Goal: Information Seeking & Learning: Learn about a topic

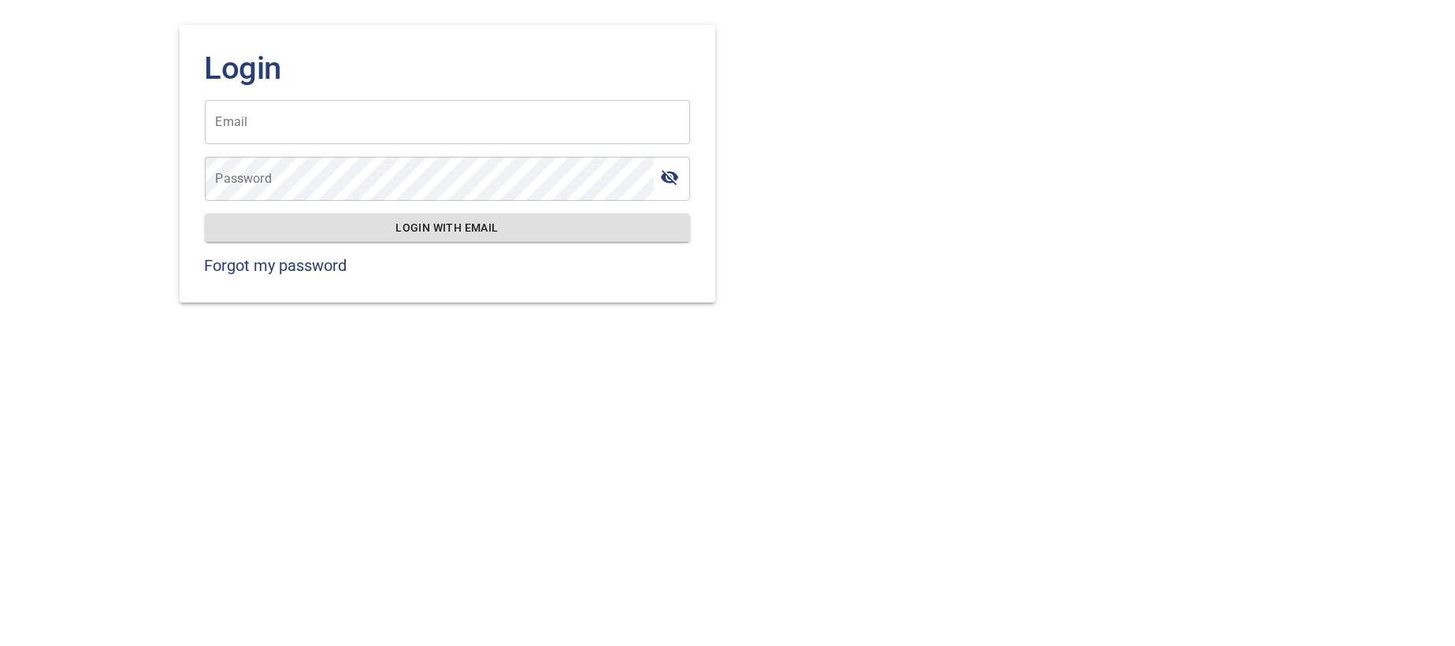
type input "**********"
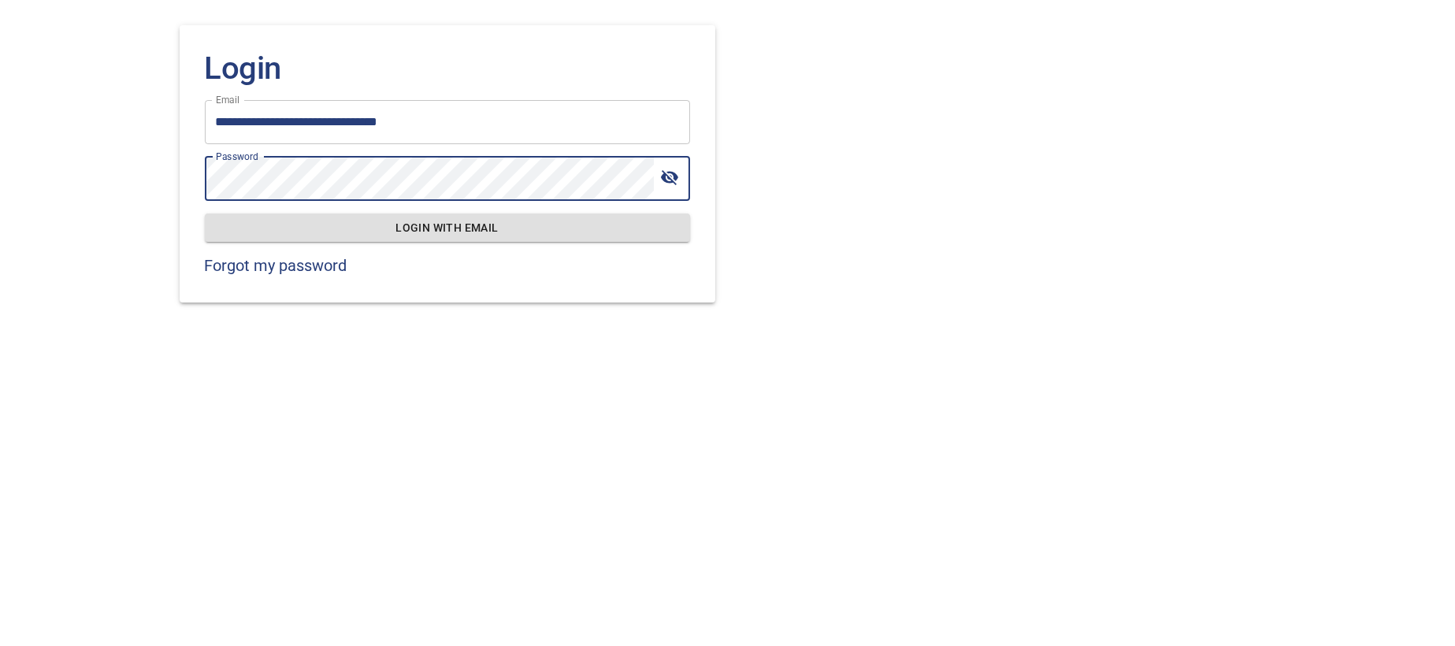
click at [468, 232] on span "Login with email" at bounding box center [447, 228] width 460 height 20
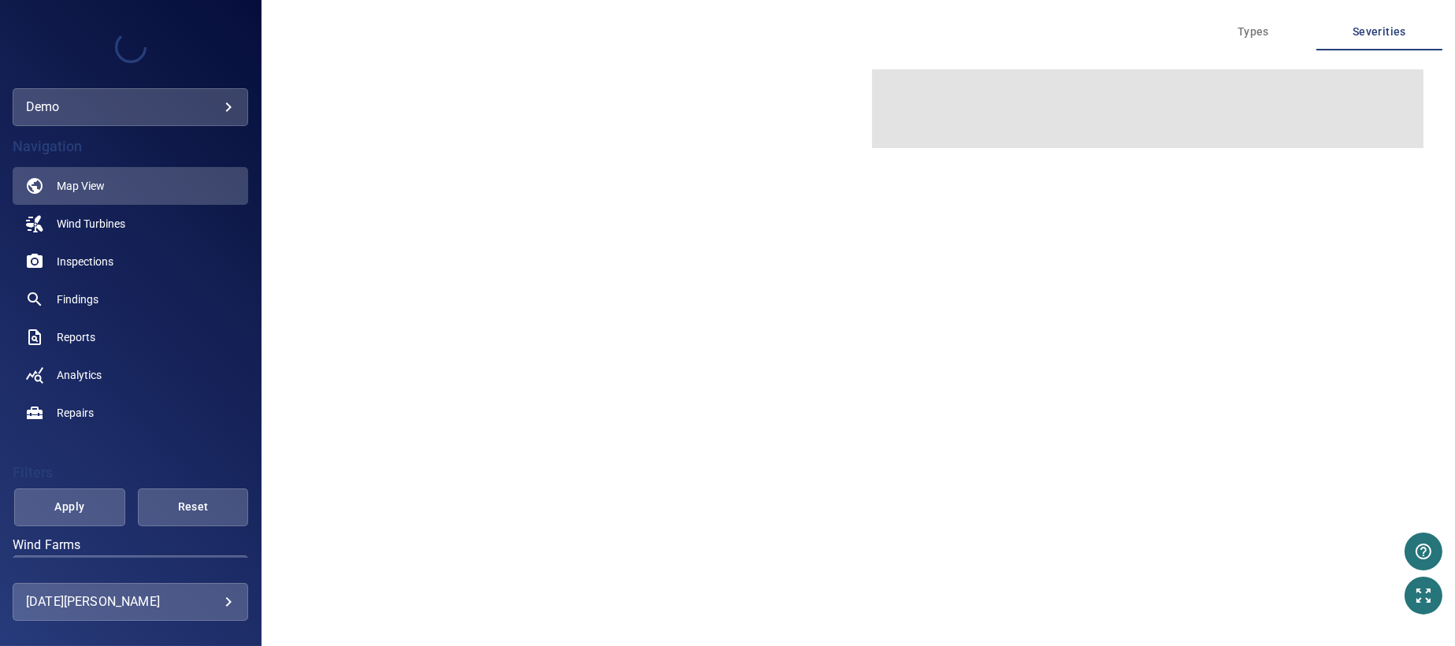
type input "****"
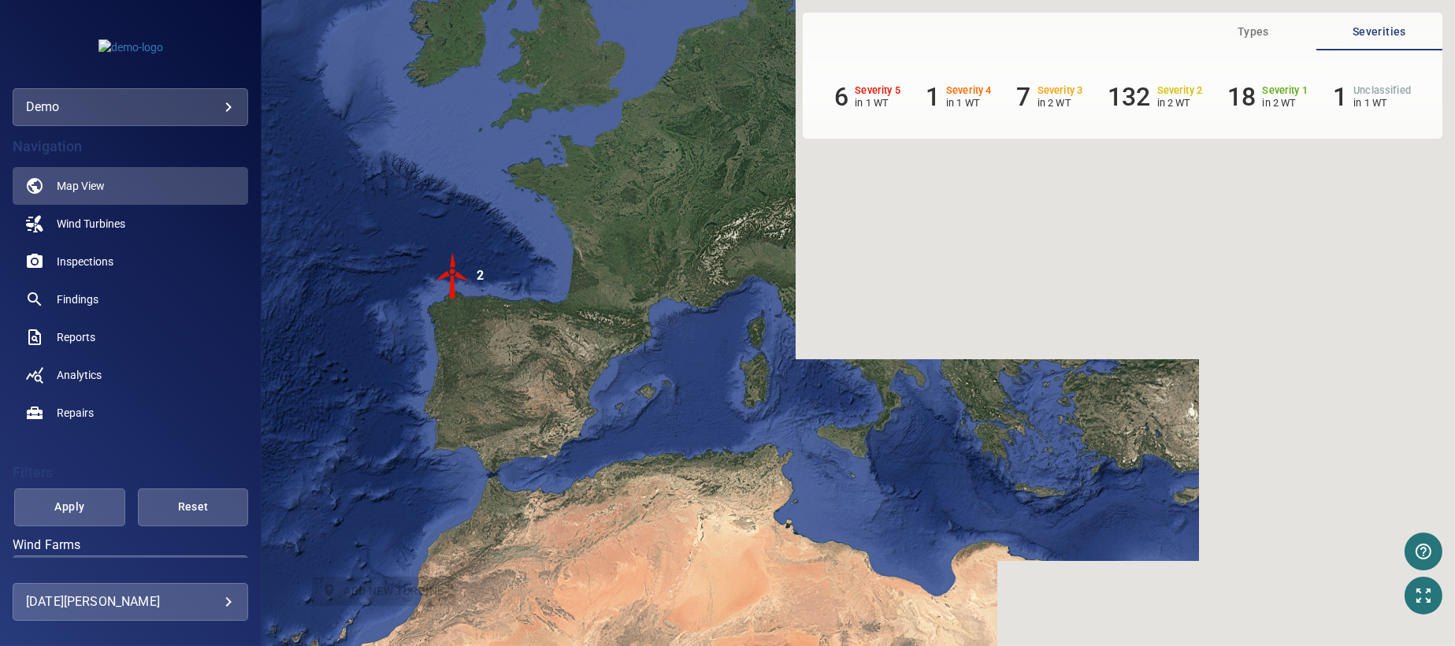
drag, startPoint x: 909, startPoint y: 386, endPoint x: 529, endPoint y: 368, distance: 380.2
click at [529, 368] on div "To activate drag with keyboard, press Alt + Enter. Once in keyboard drag state,…" at bounding box center [859, 323] width 1194 height 646
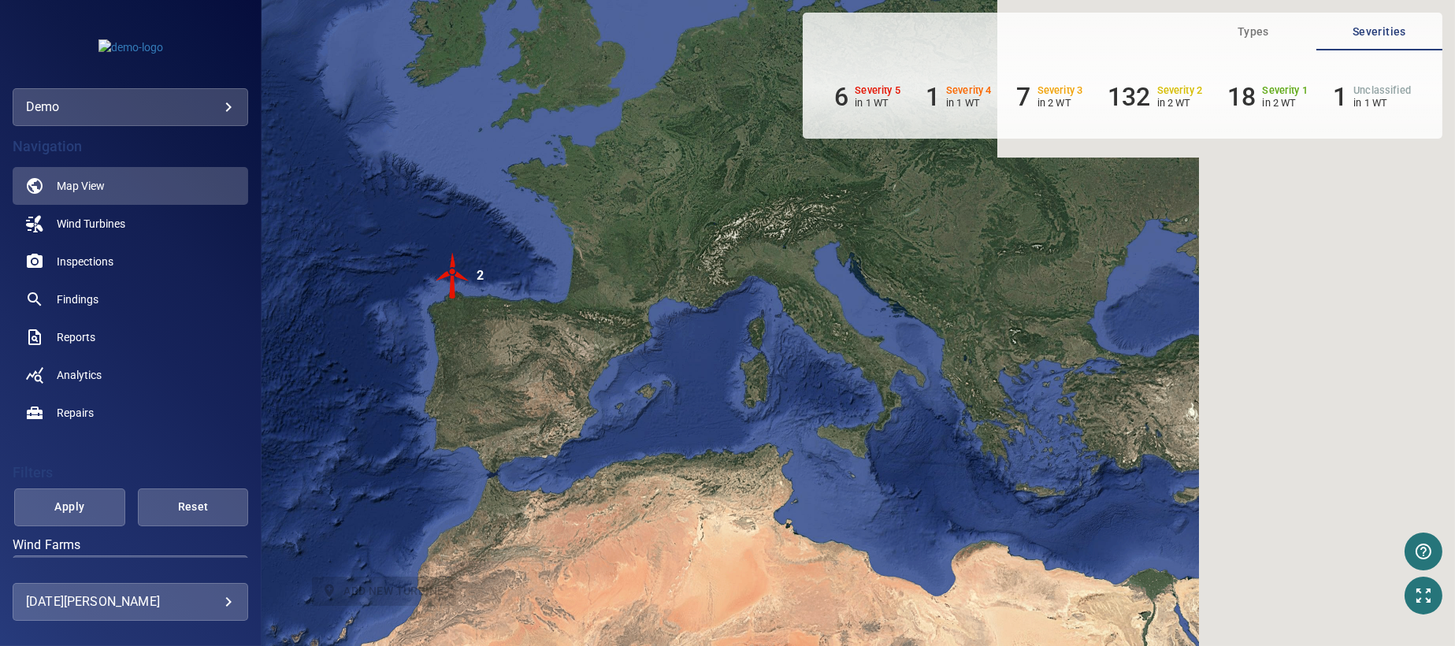
scroll to position [236, 0]
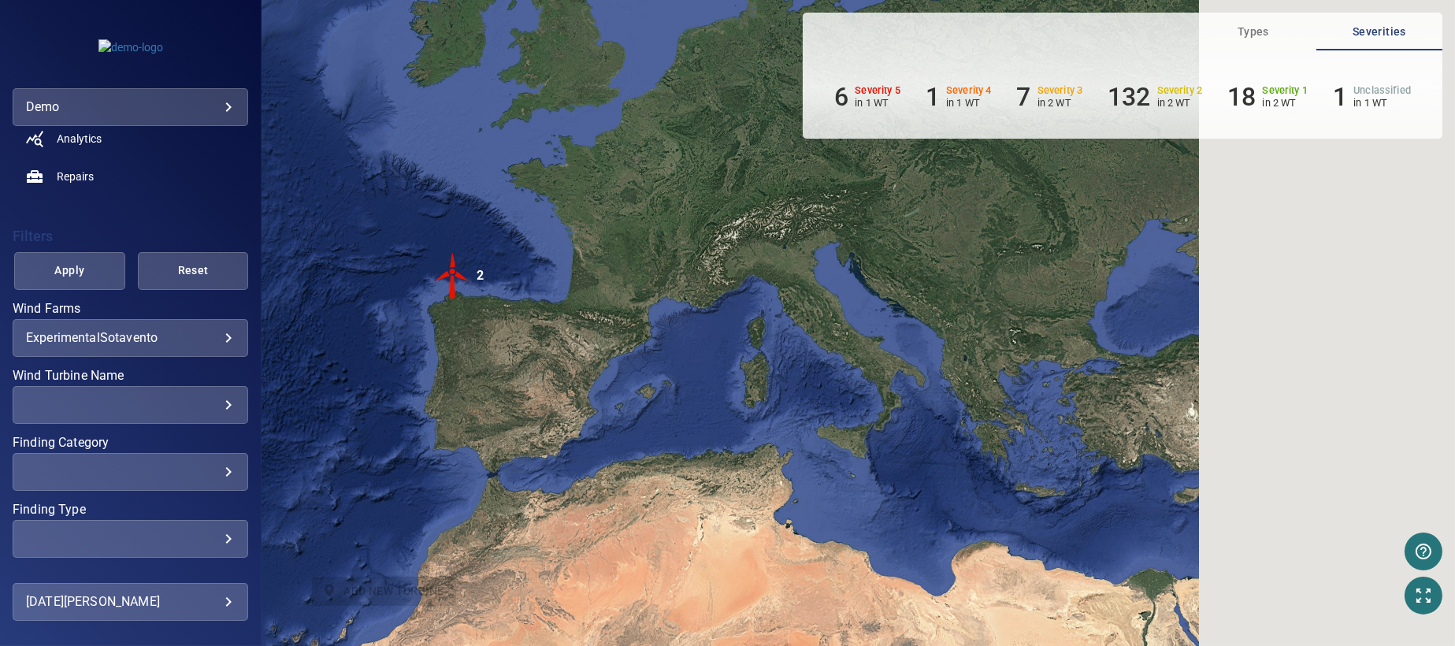
click at [217, 334] on body "**********" at bounding box center [727, 323] width 1455 height 646
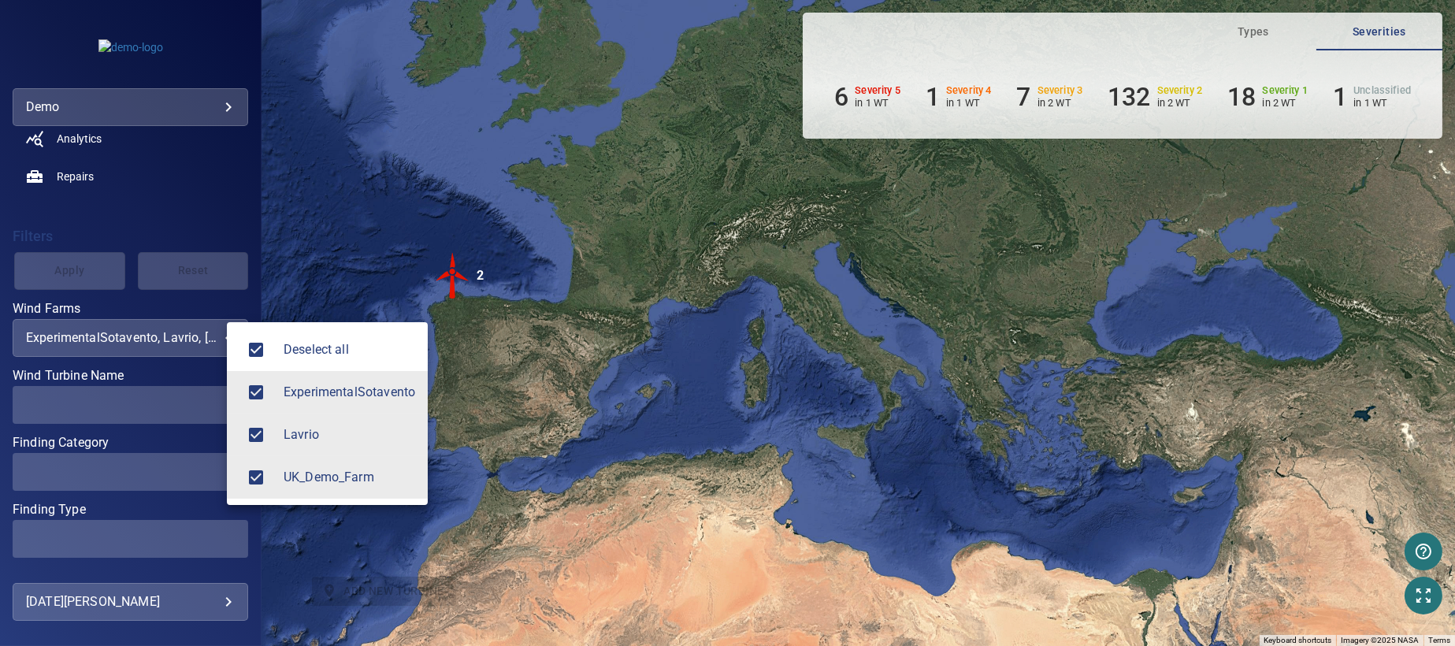
type input "**********"
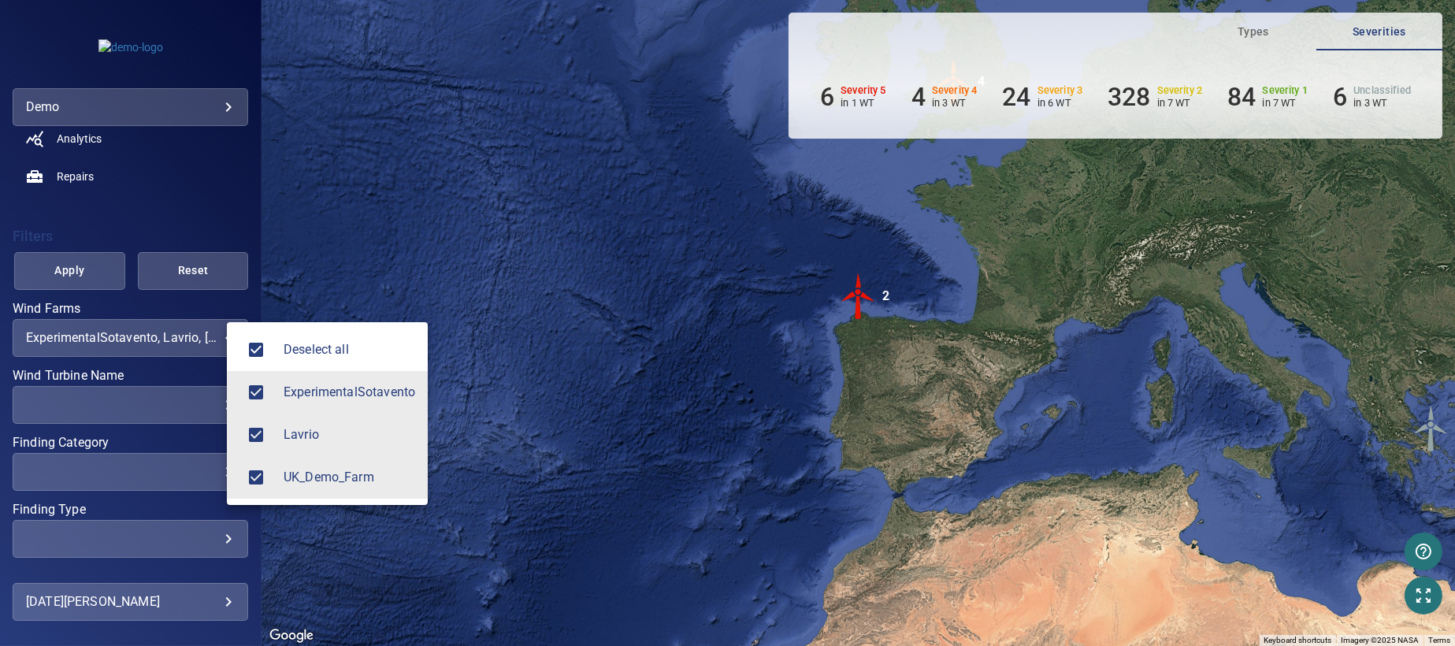
click at [84, 280] on div at bounding box center [727, 323] width 1455 height 646
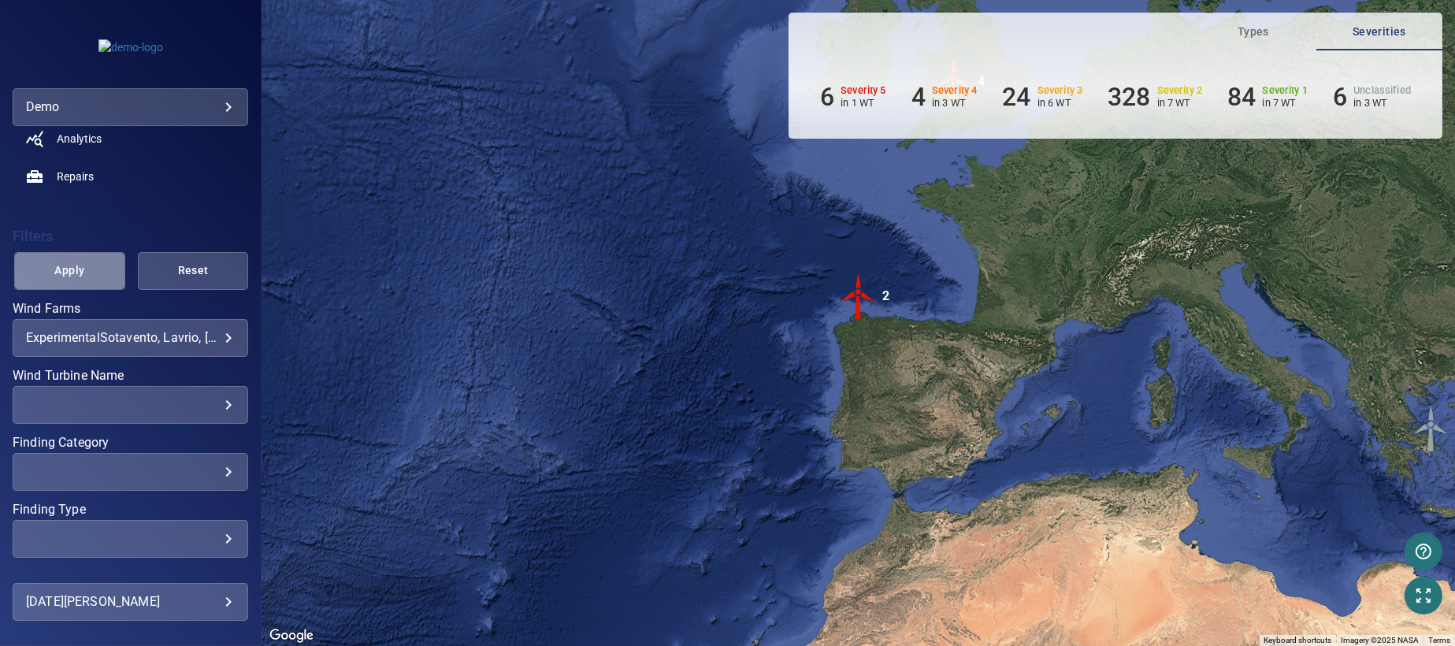
click at [81, 277] on span "Apply" at bounding box center [70, 271] width 72 height 20
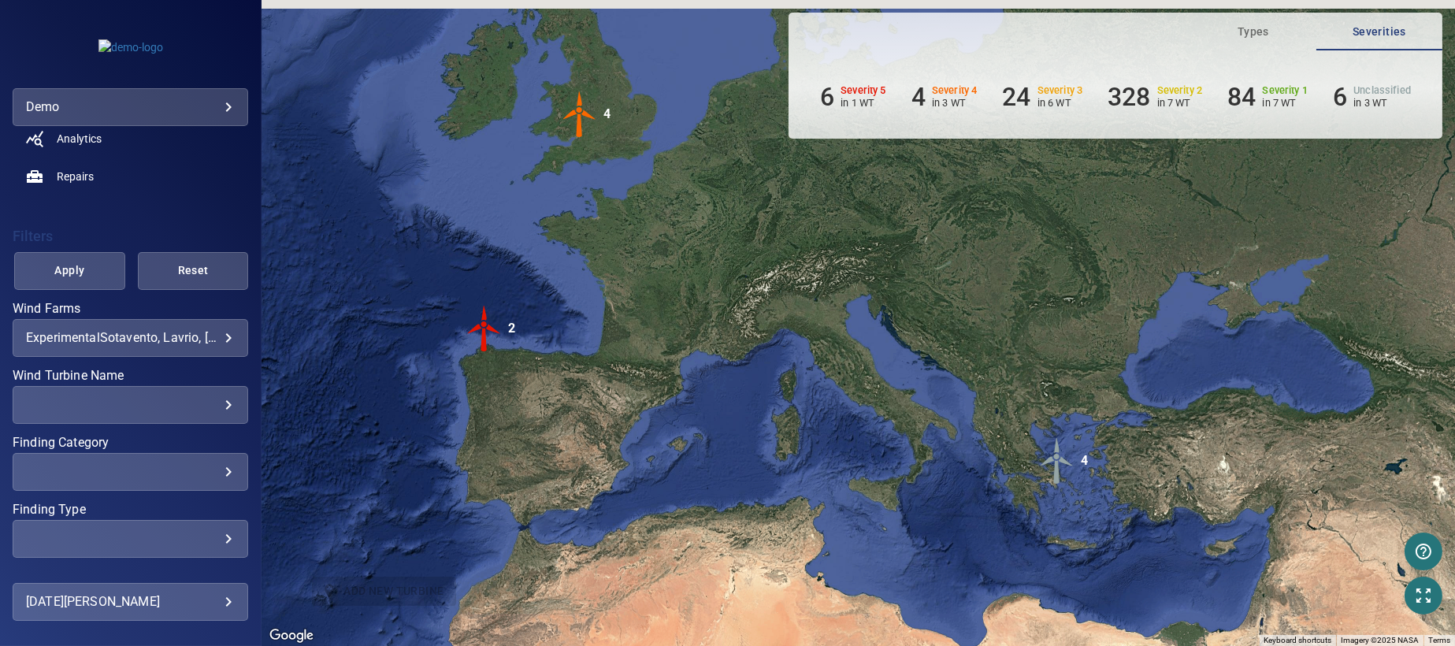
drag, startPoint x: 1012, startPoint y: 348, endPoint x: 693, endPoint y: 377, distance: 321.1
click at [693, 377] on div "To activate drag with keyboard, press Alt + Enter. Once in keyboard drag state,…" at bounding box center [859, 323] width 1194 height 646
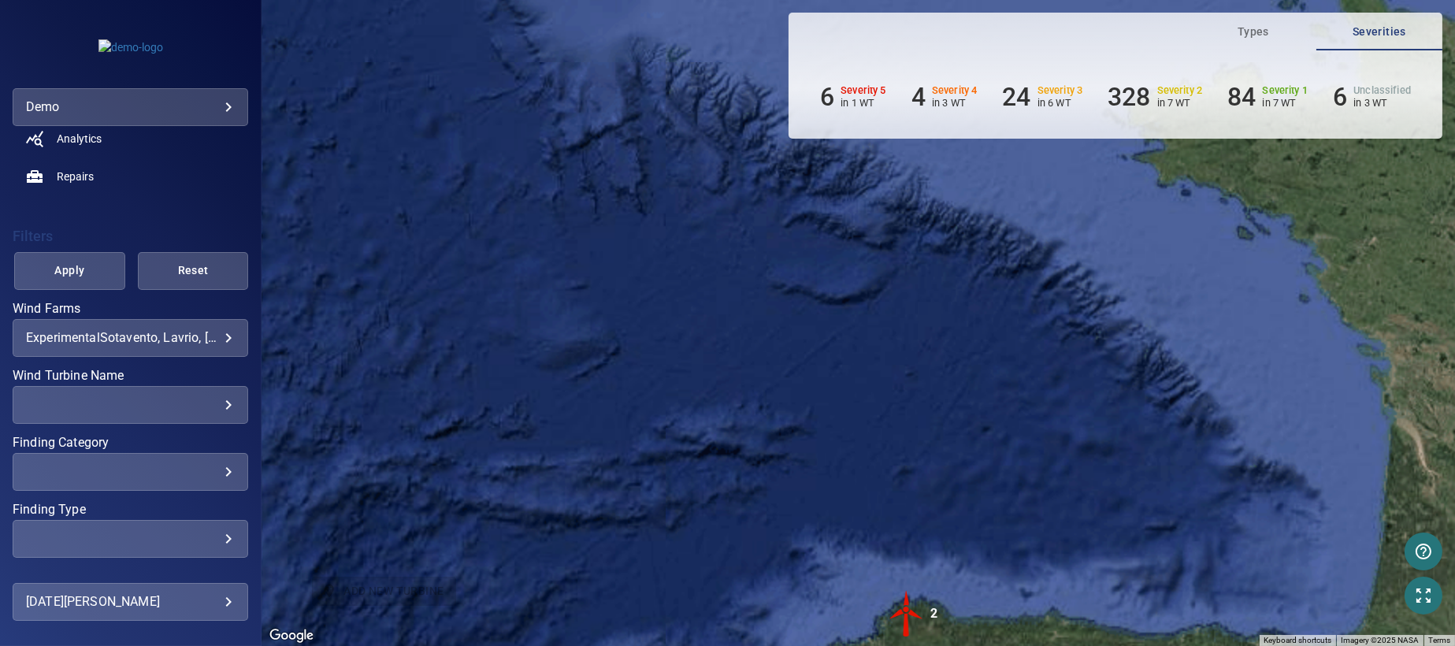
scroll to position [0, 0]
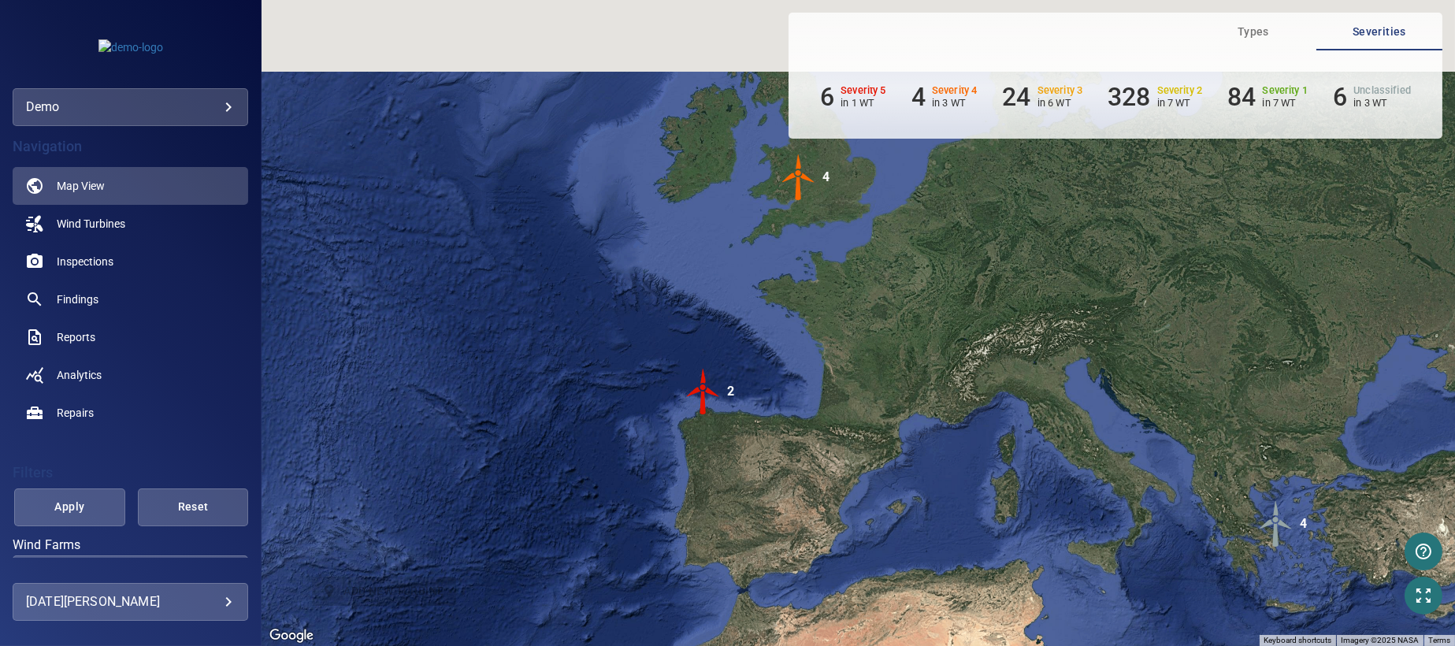
drag, startPoint x: 965, startPoint y: 345, endPoint x: 682, endPoint y: 354, distance: 283.0
click at [682, 354] on div "To activate drag with keyboard, press Alt + Enter. Once in keyboard drag state,…" at bounding box center [859, 323] width 1194 height 646
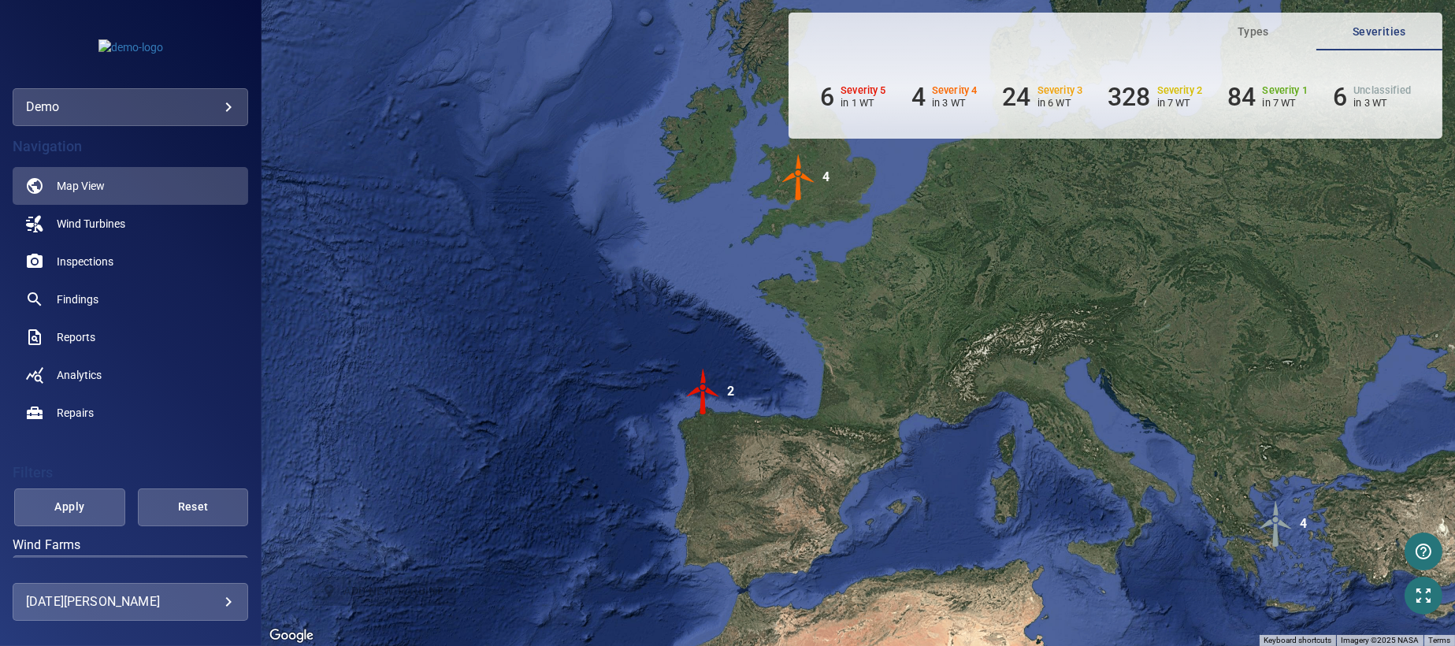
click at [701, 399] on img "2" at bounding box center [703, 391] width 47 height 47
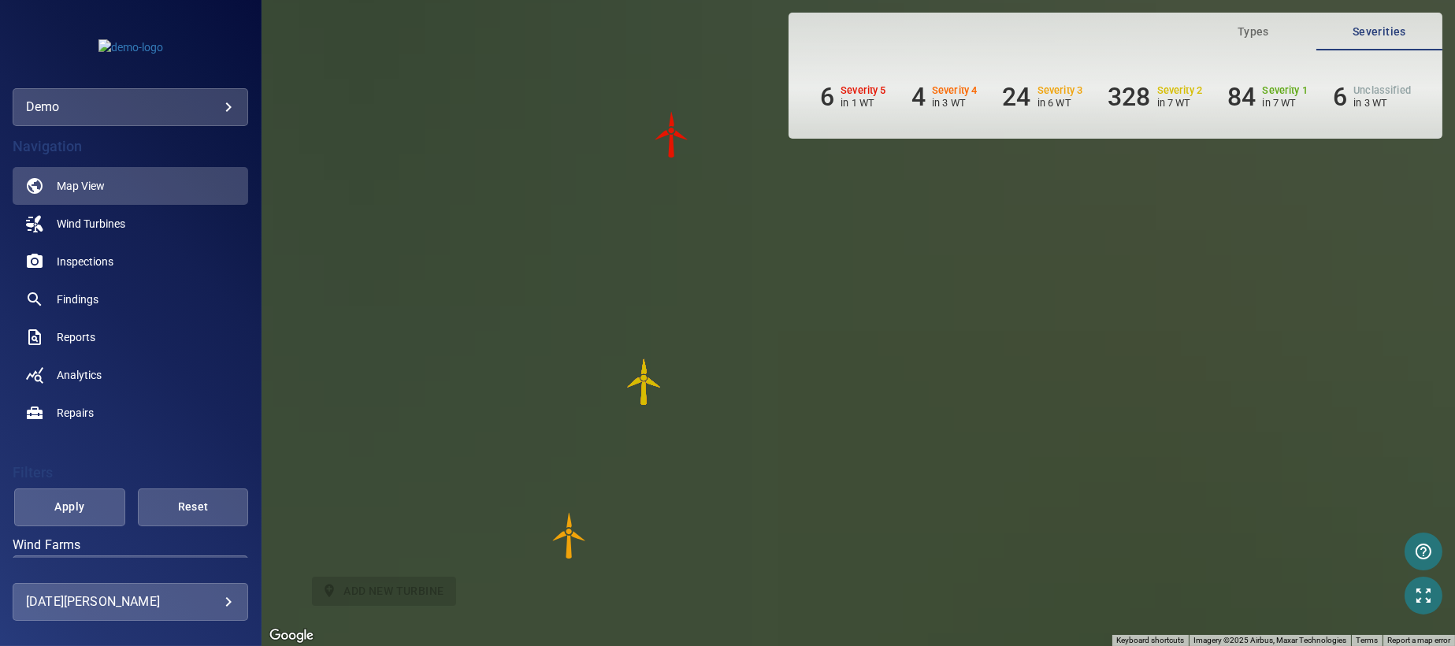
drag, startPoint x: 975, startPoint y: 342, endPoint x: 730, endPoint y: 378, distance: 247.7
click at [730, 378] on div "To navigate, press the arrow keys. To activate drag with keyboard, press Alt + …" at bounding box center [859, 323] width 1194 height 646
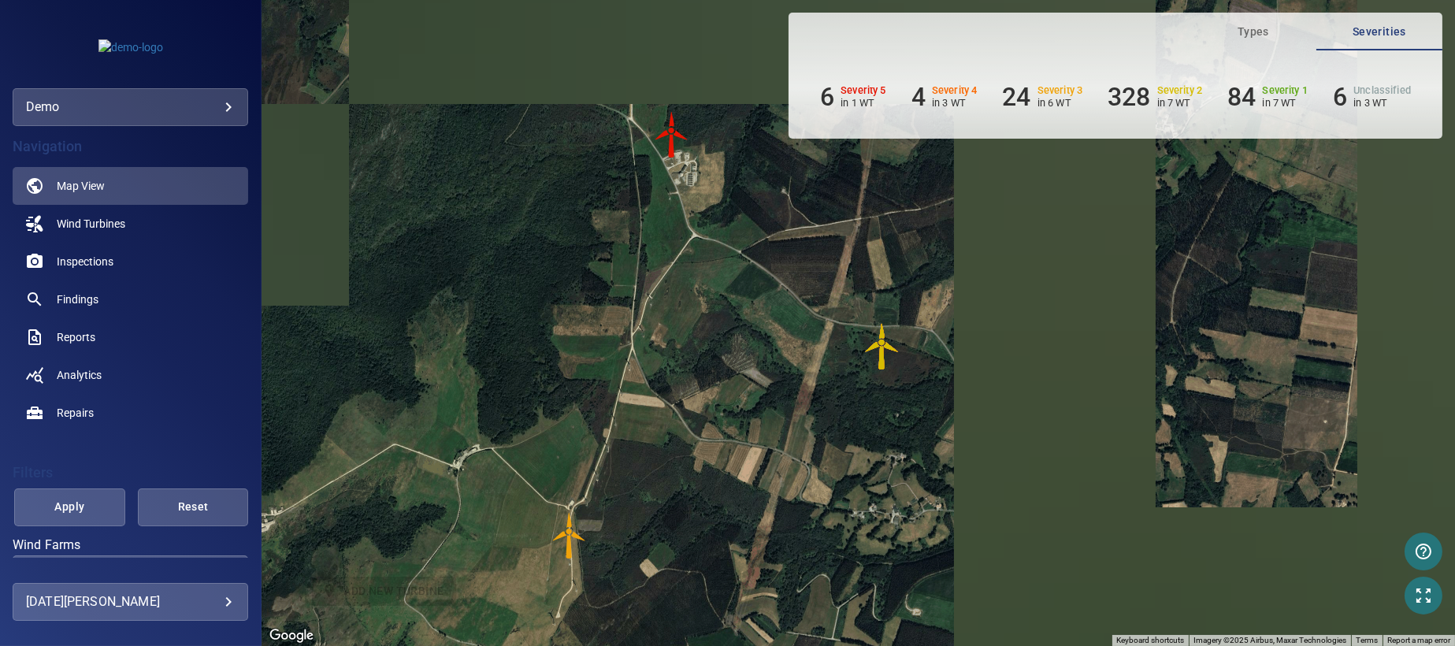
click at [670, 145] on img "WTG-14" at bounding box center [671, 134] width 47 height 47
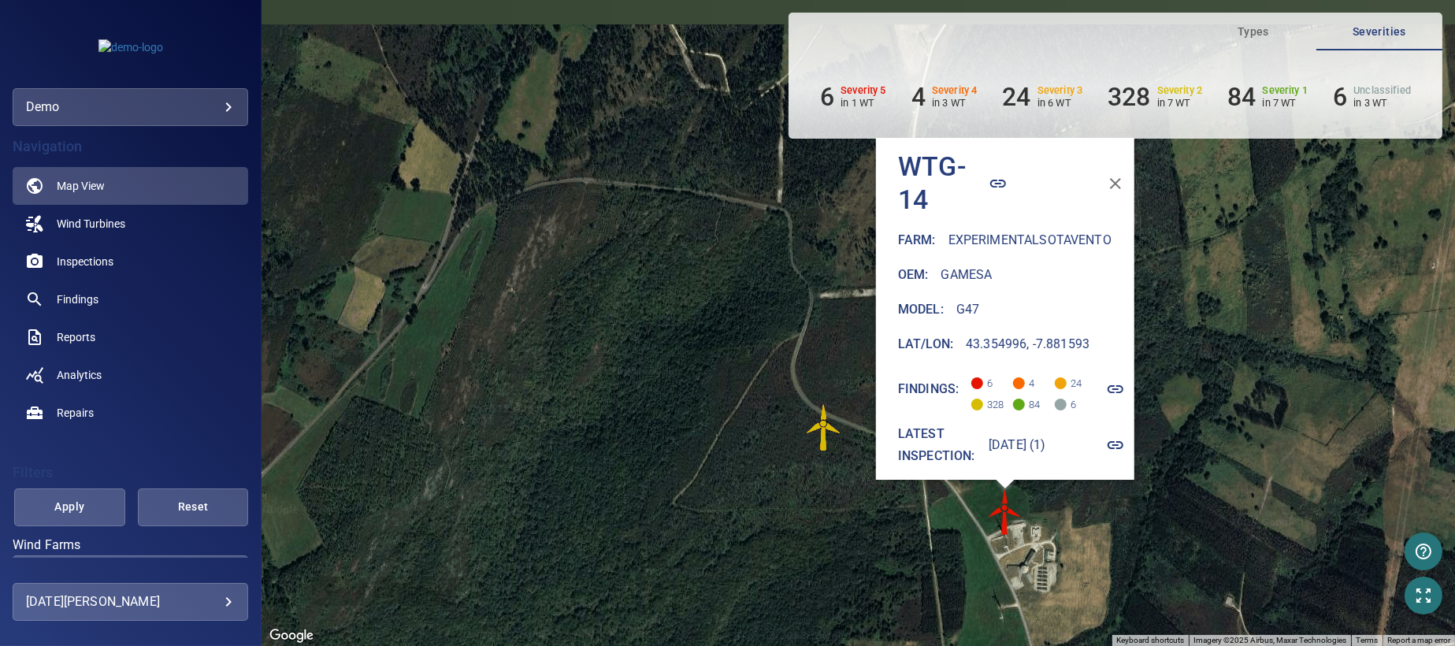
drag, startPoint x: 762, startPoint y: 280, endPoint x: 690, endPoint y: 378, distance: 121.8
click at [690, 378] on div "To navigate, press the arrow keys. To activate drag with keyboard, press Alt + …" at bounding box center [859, 323] width 1194 height 646
click at [989, 174] on icon "button" at bounding box center [998, 183] width 19 height 19
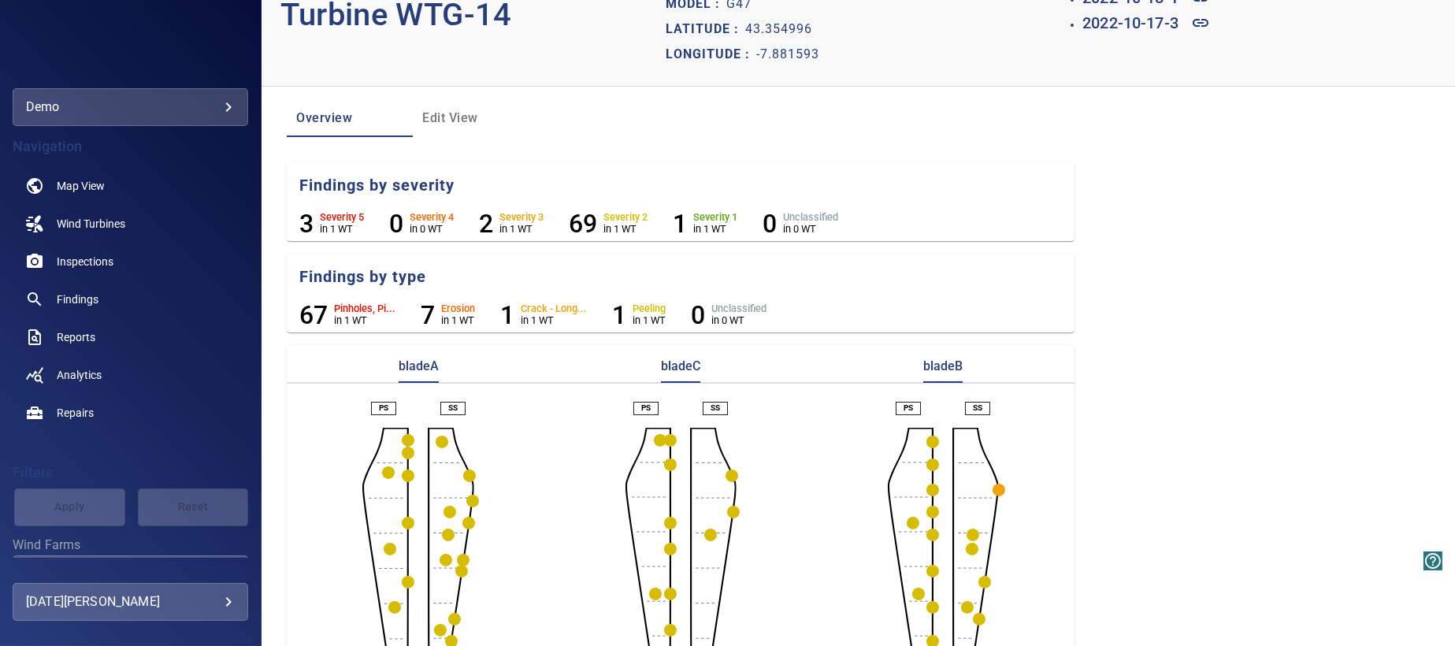
scroll to position [140, 0]
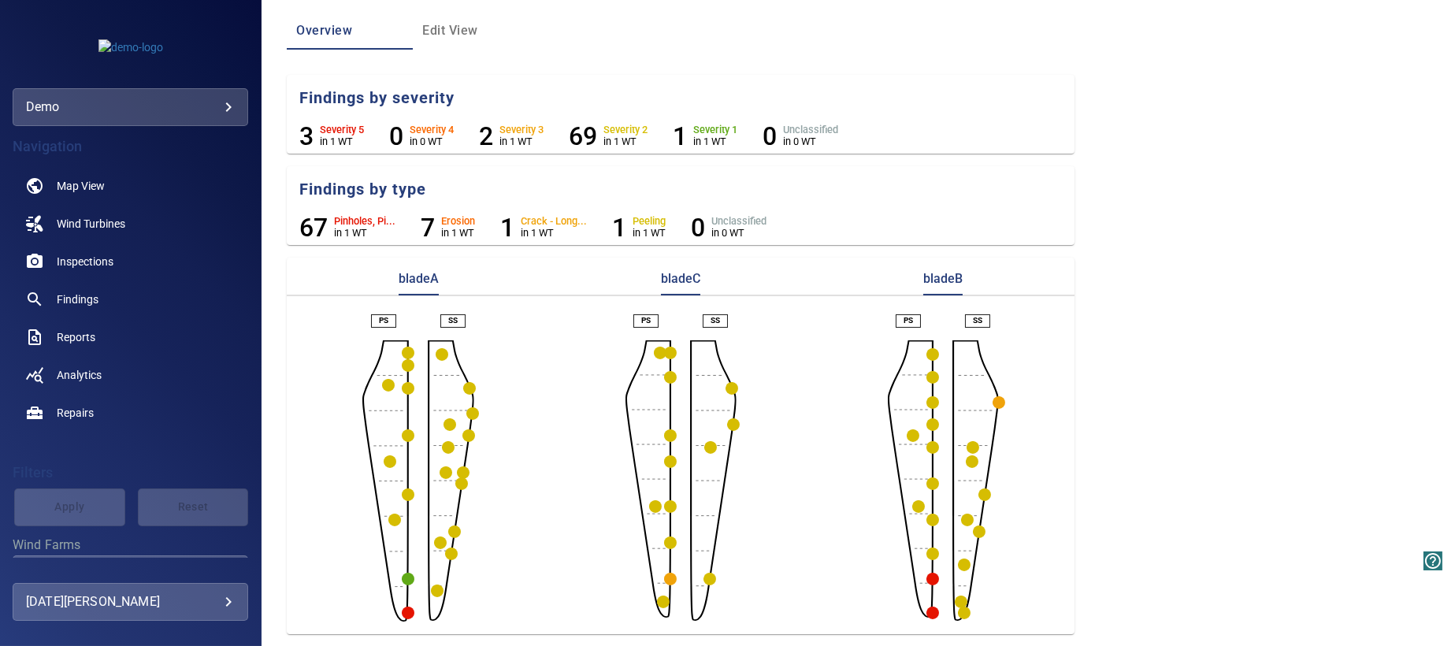
click at [407, 612] on circle "button" at bounding box center [408, 613] width 13 height 13
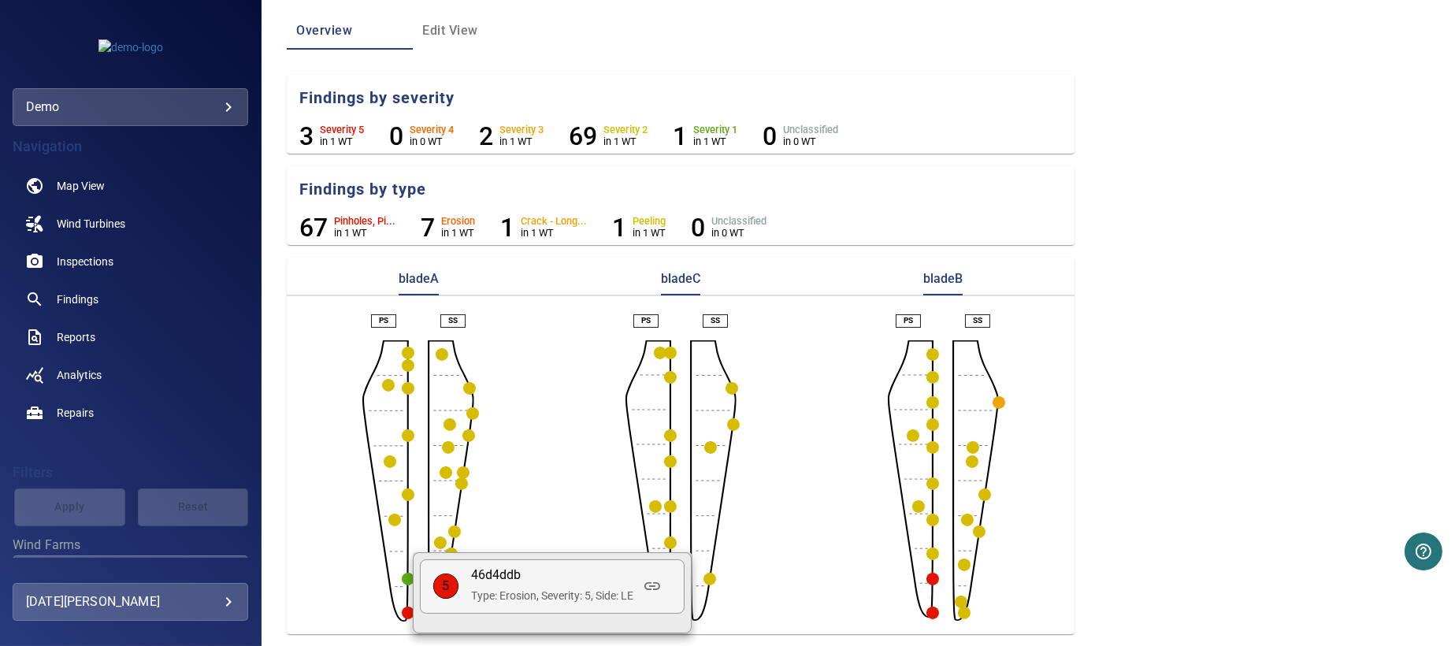
click at [81, 261] on div at bounding box center [727, 323] width 1455 height 646
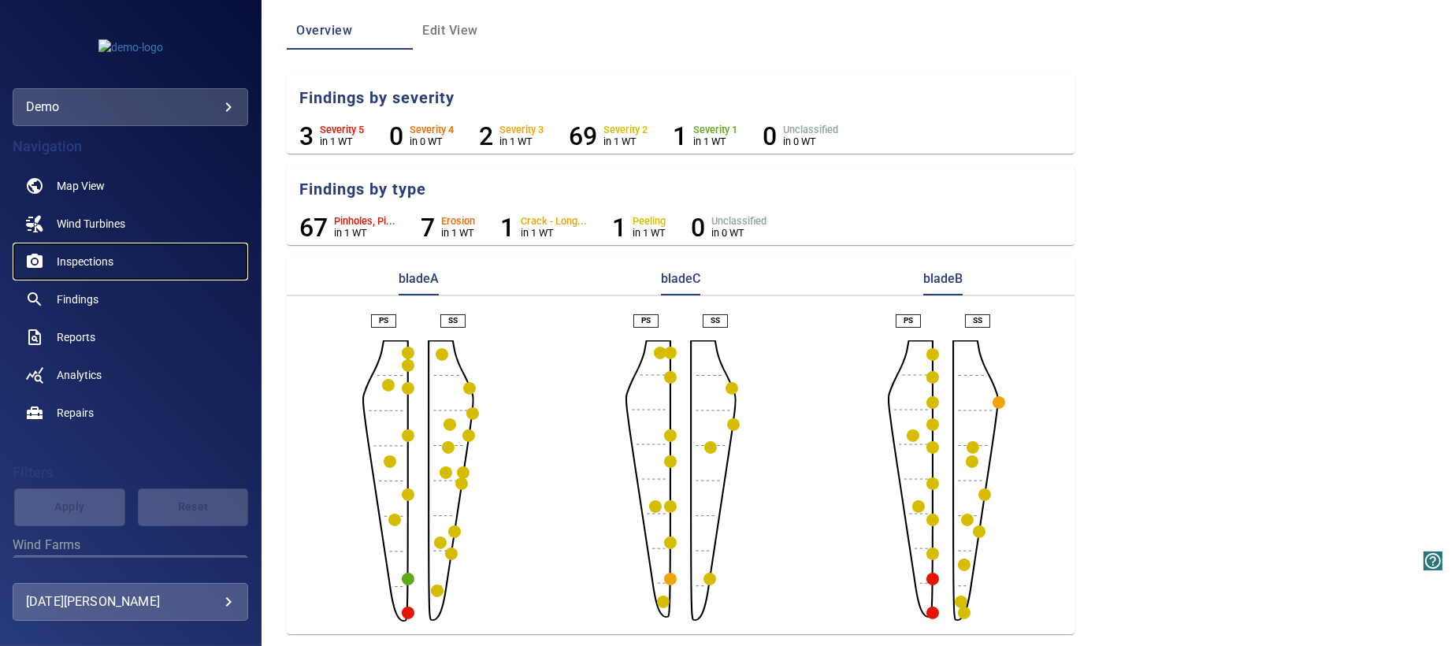
click at [81, 261] on span "Inspections" at bounding box center [85, 262] width 57 height 16
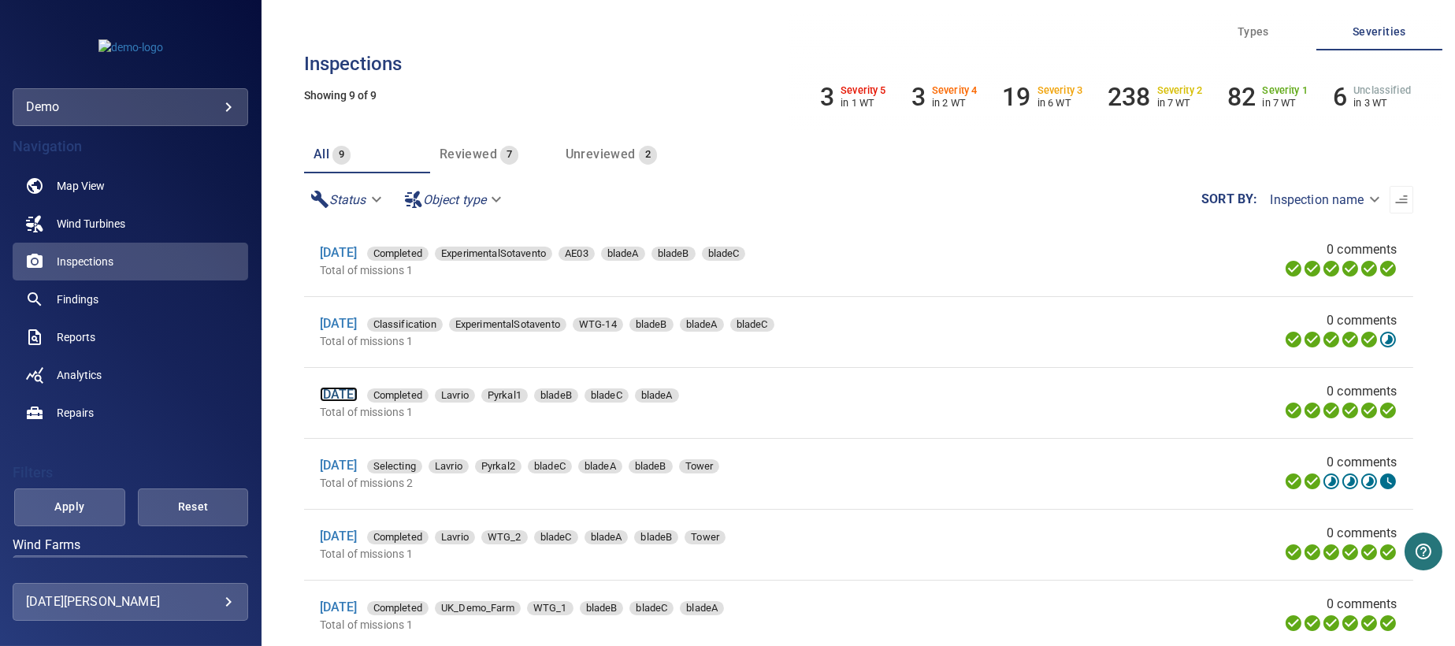
click at [337, 396] on link "[DATE]" at bounding box center [339, 394] width 38 height 15
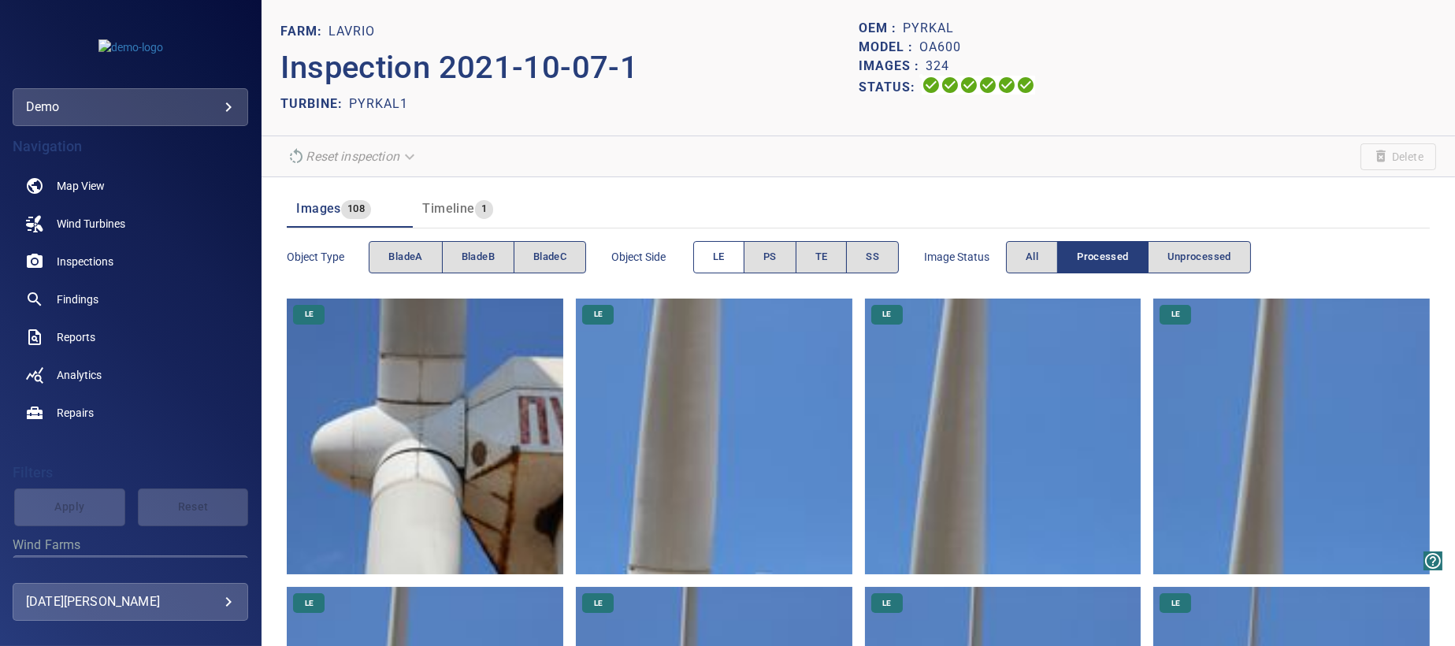
click at [712, 260] on button "LE" at bounding box center [718, 257] width 51 height 32
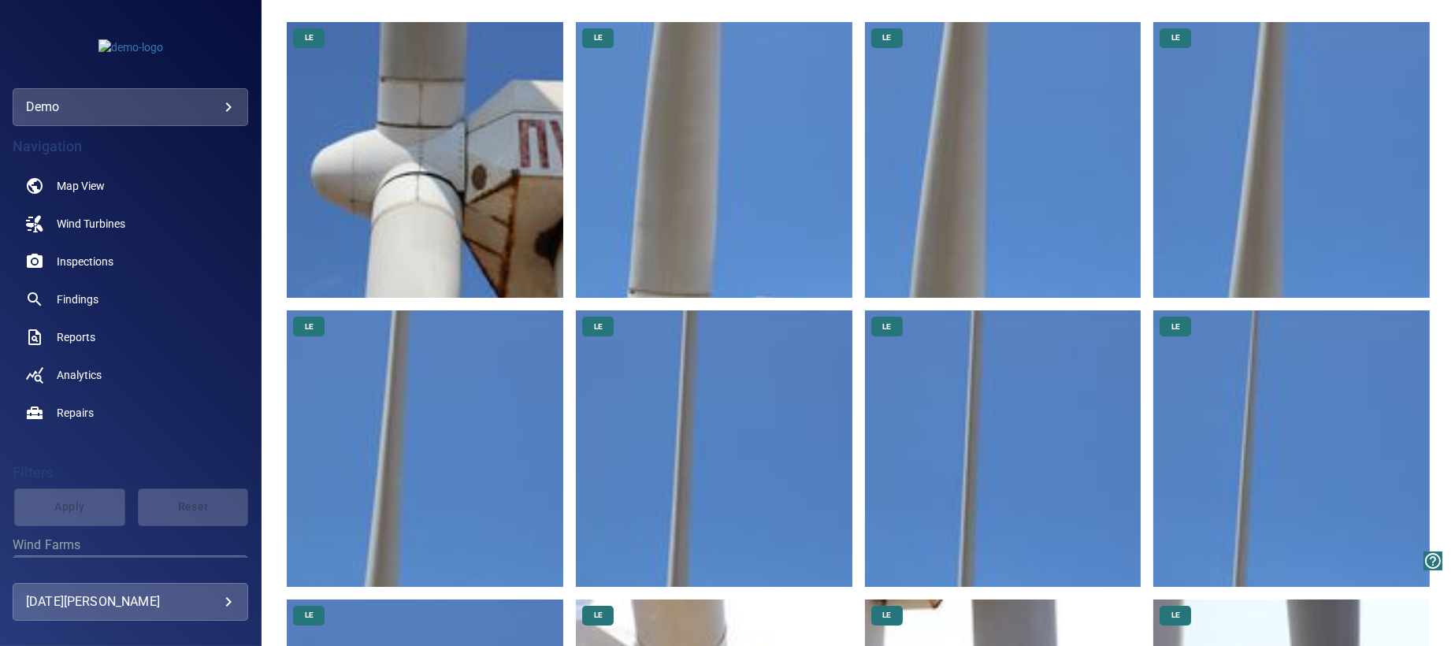
scroll to position [236, 0]
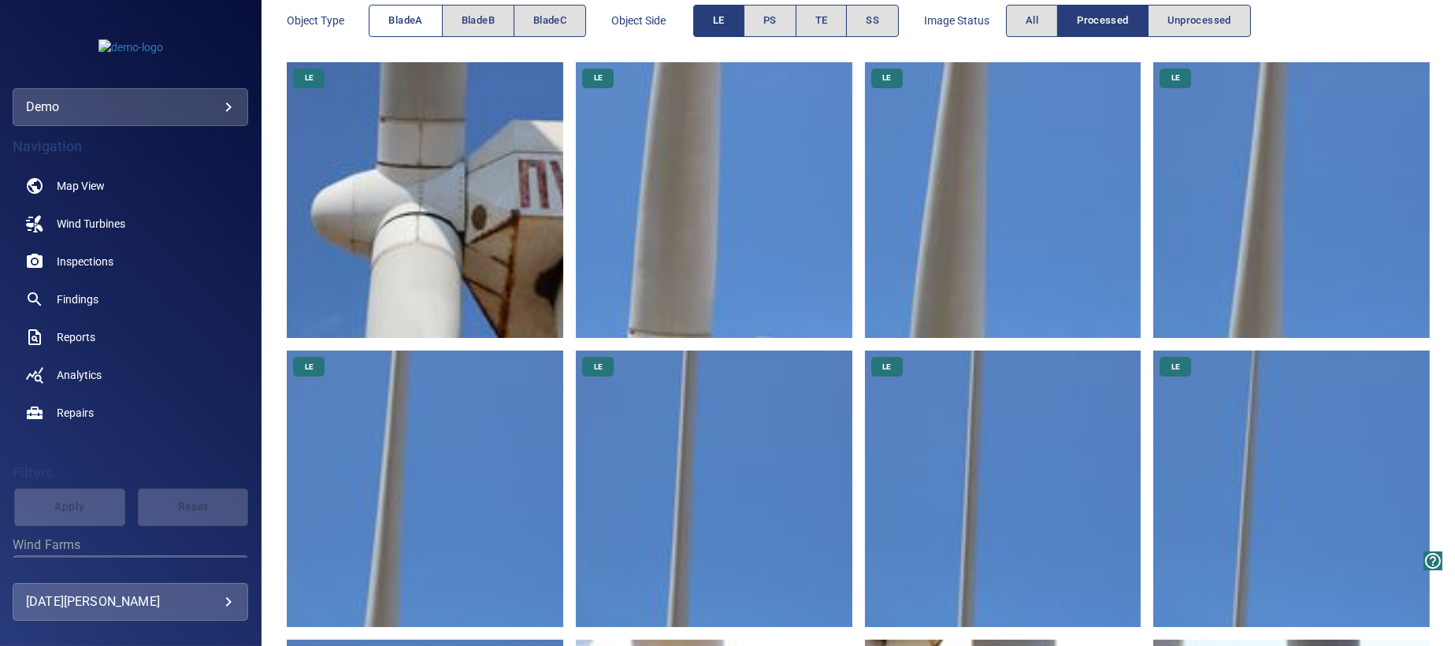
click at [415, 15] on span "bladeA" at bounding box center [405, 21] width 34 height 18
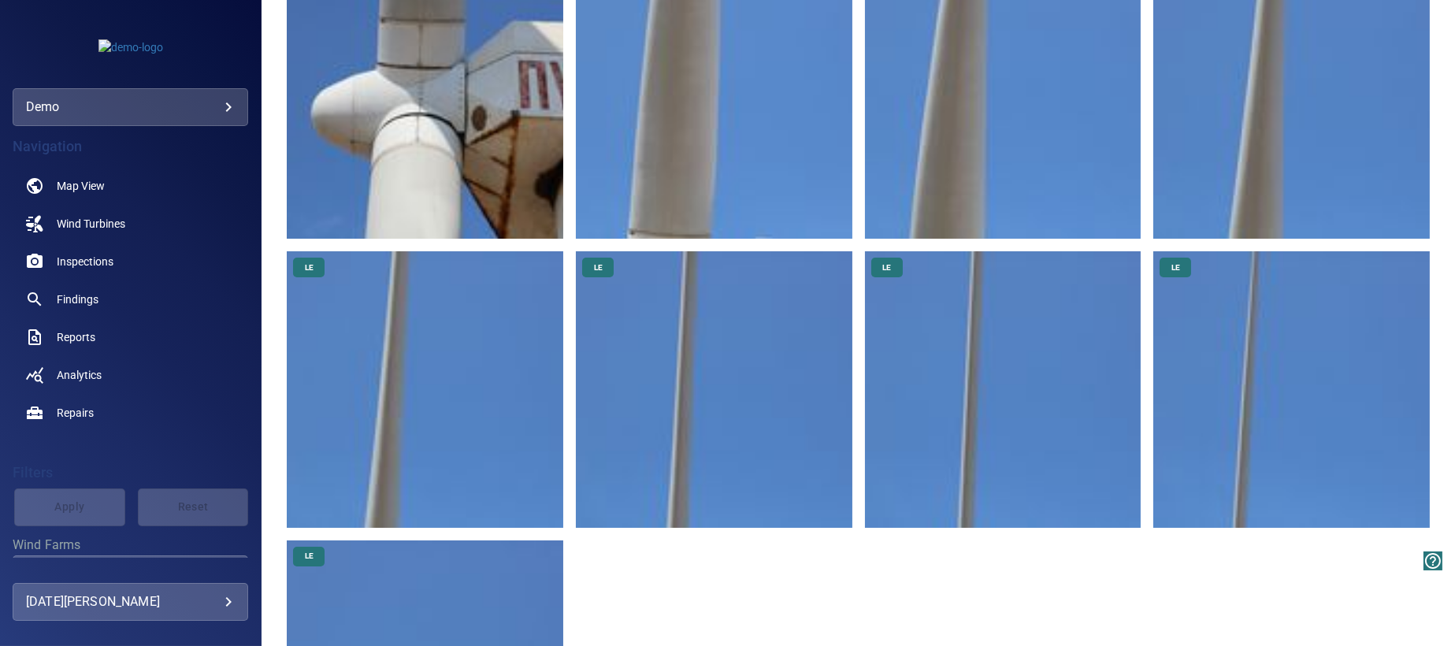
scroll to position [535, 0]
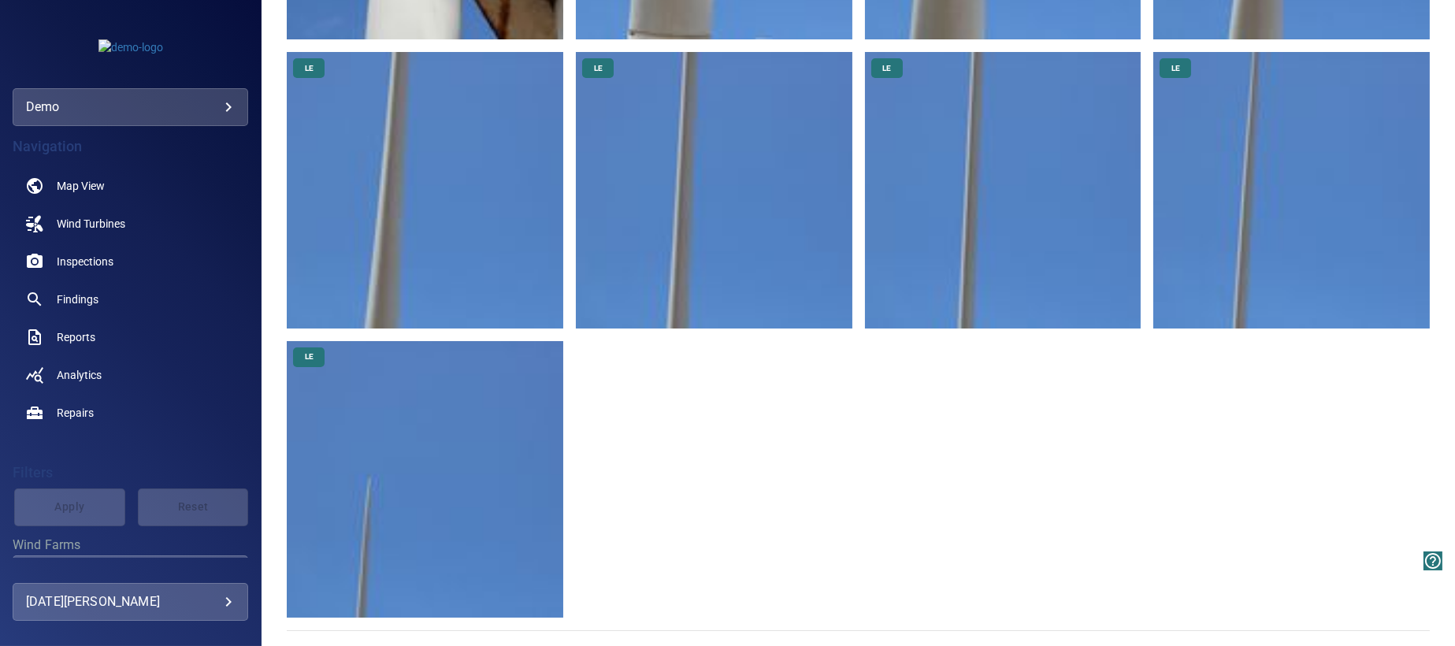
click at [440, 475] on img at bounding box center [425, 479] width 277 height 277
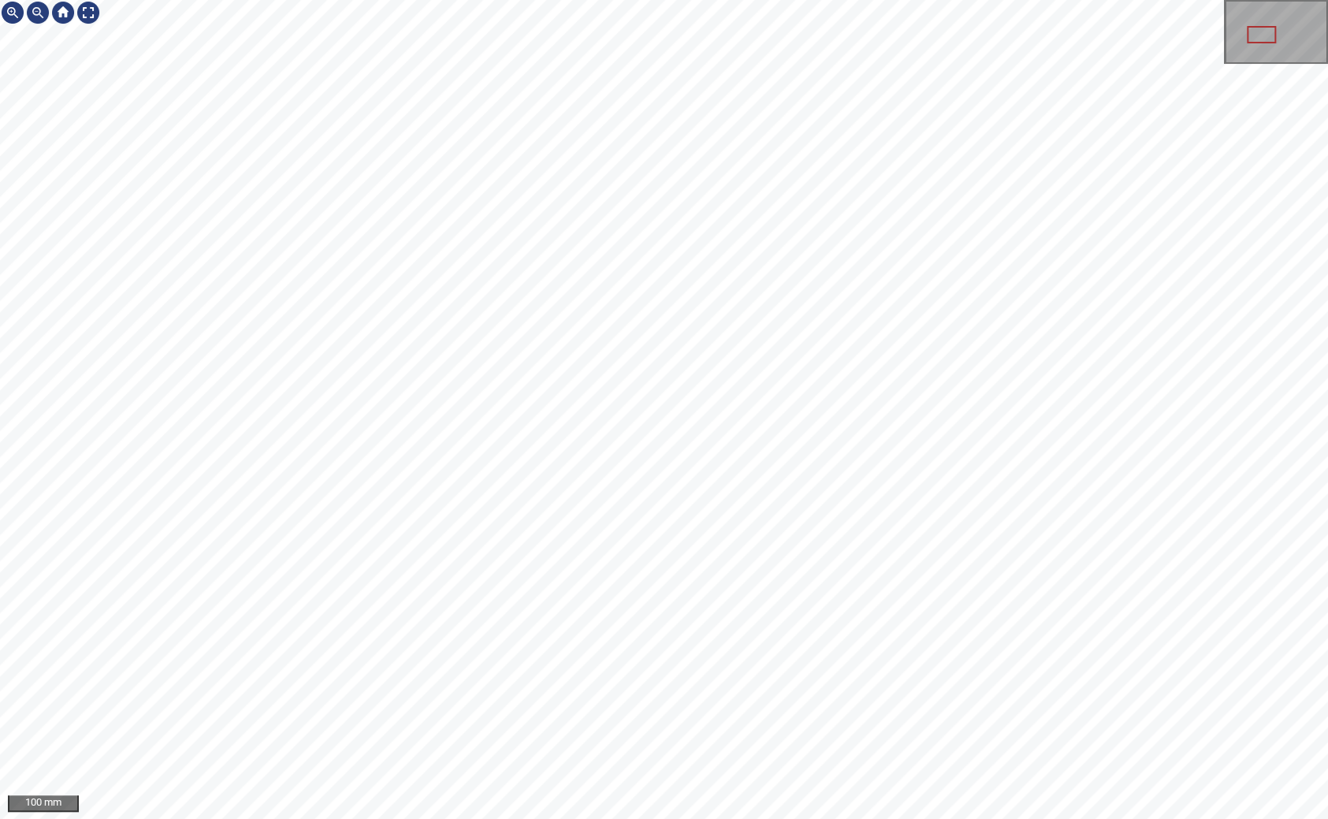
click at [60, 8] on div at bounding box center [62, 12] width 25 height 25
click at [91, 15] on div at bounding box center [88, 12] width 25 height 25
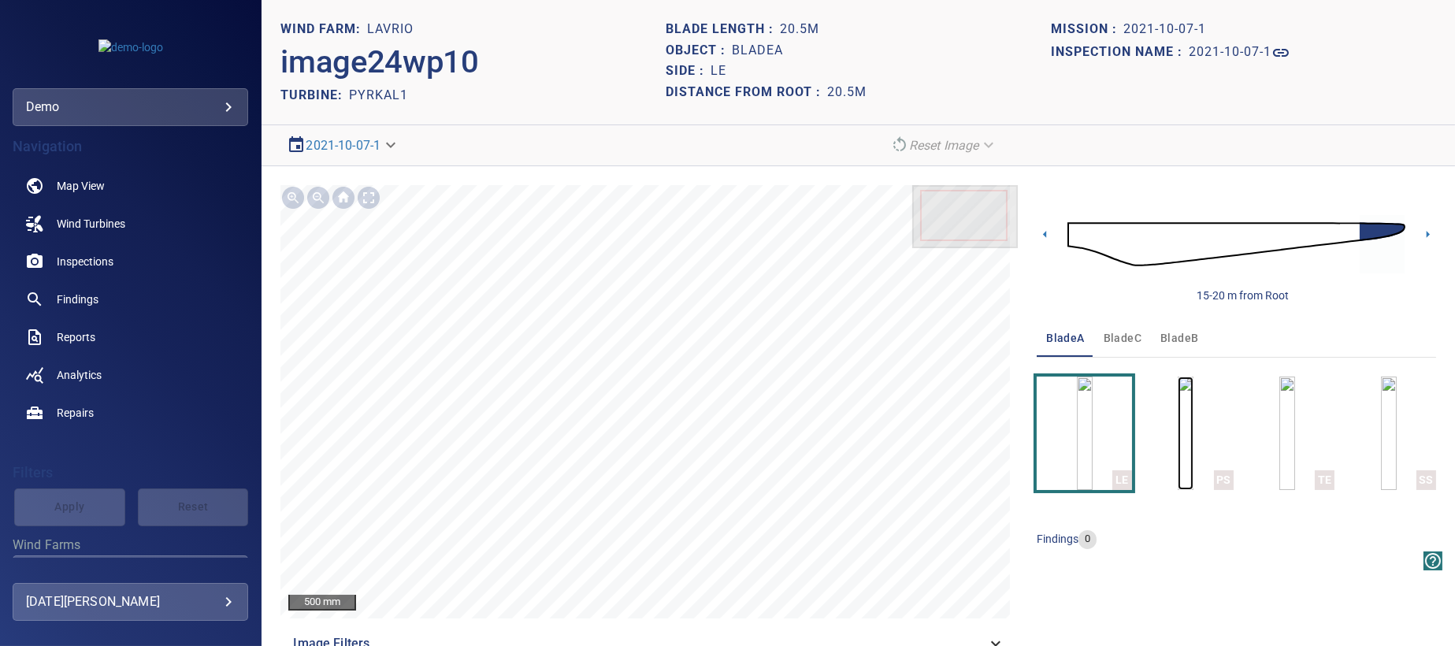
click at [1178, 450] on img "button" at bounding box center [1186, 433] width 16 height 113
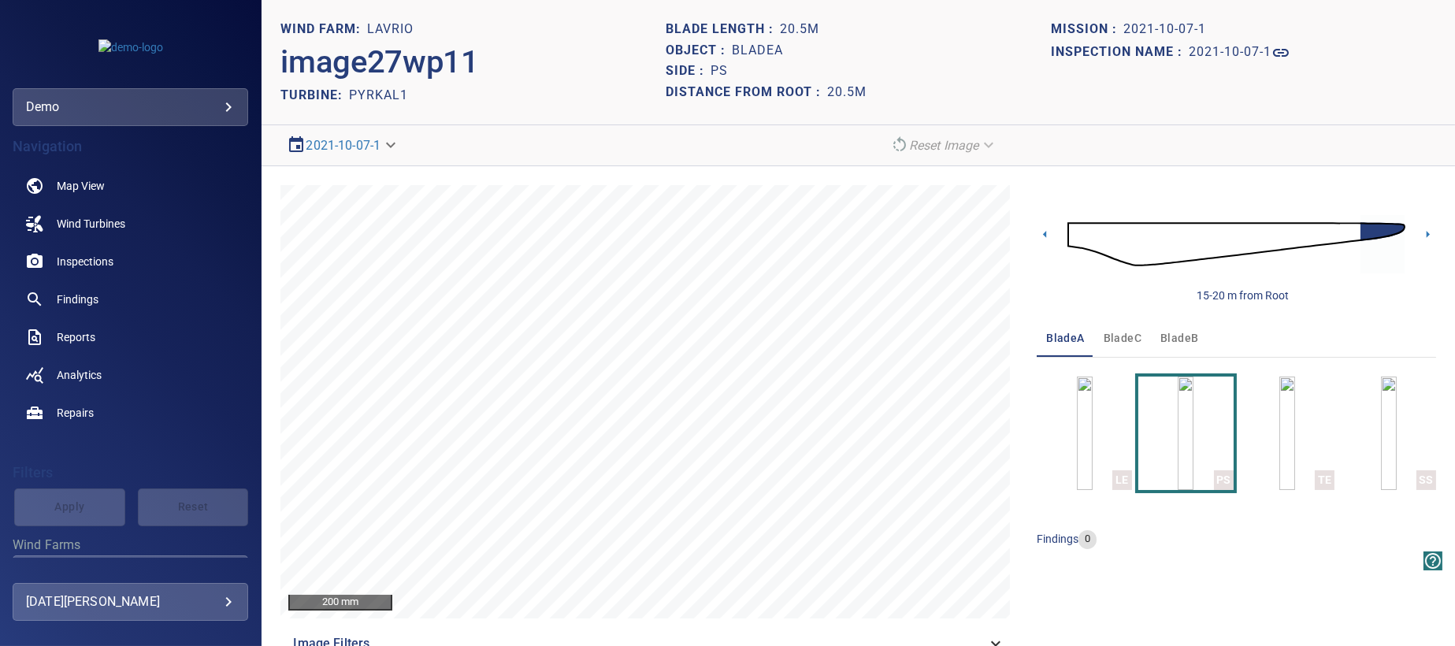
click at [1120, 335] on span "bladeC" at bounding box center [1123, 339] width 38 height 20
click at [394, 143] on body "**********" at bounding box center [727, 323] width 1455 height 646
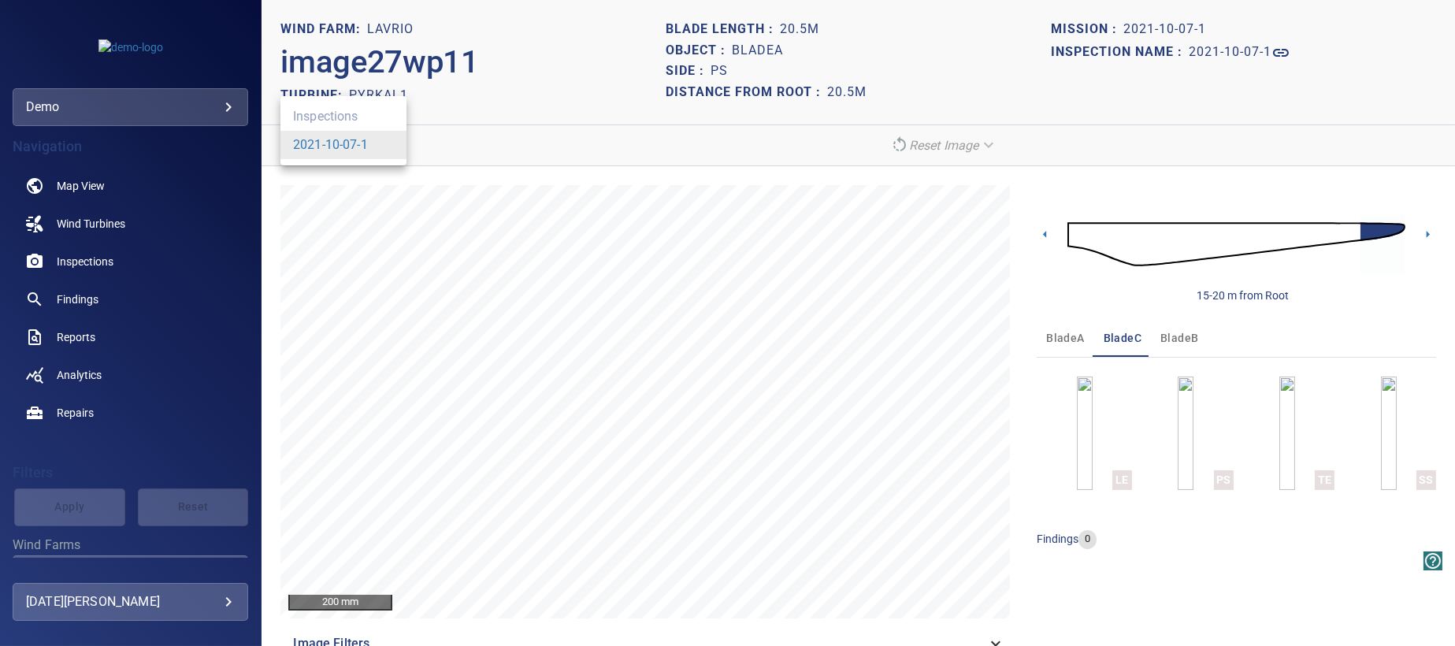
click at [454, 143] on div at bounding box center [727, 323] width 1455 height 646
click at [84, 299] on span "Findings" at bounding box center [78, 300] width 42 height 16
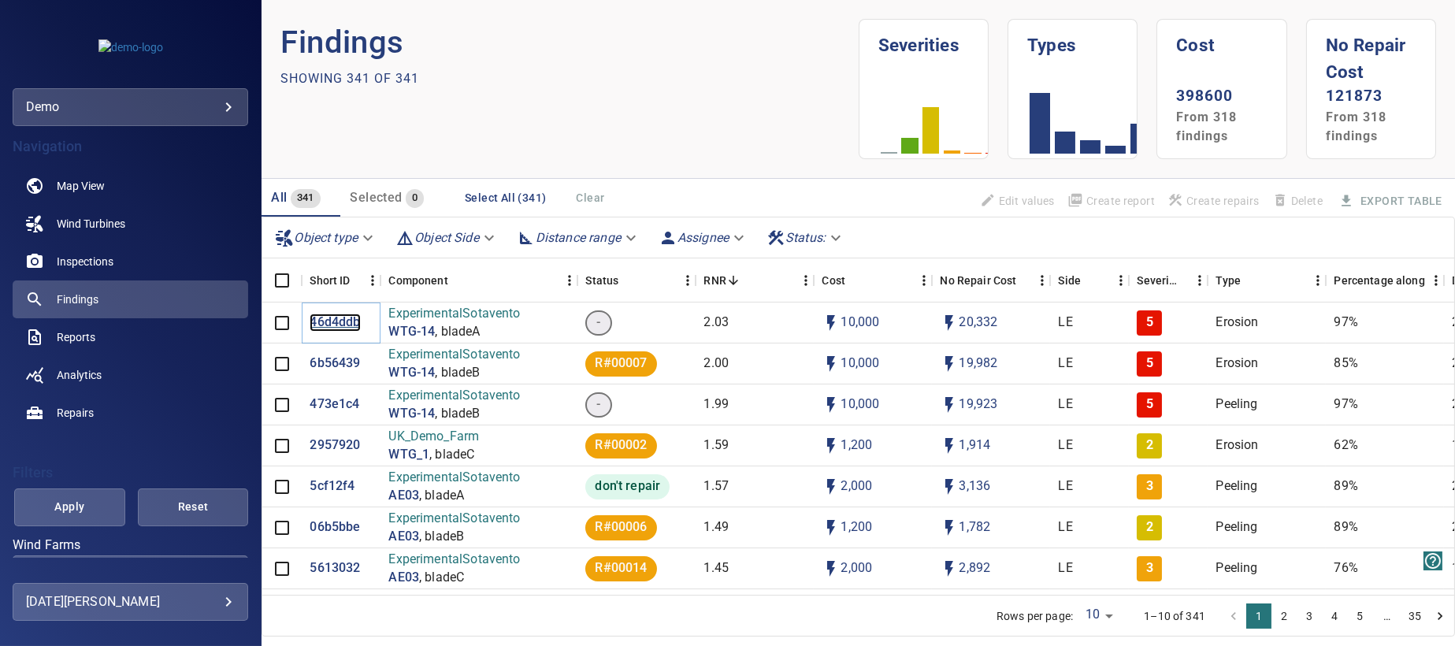
click at [328, 324] on p "46d4ddb" at bounding box center [335, 323] width 50 height 18
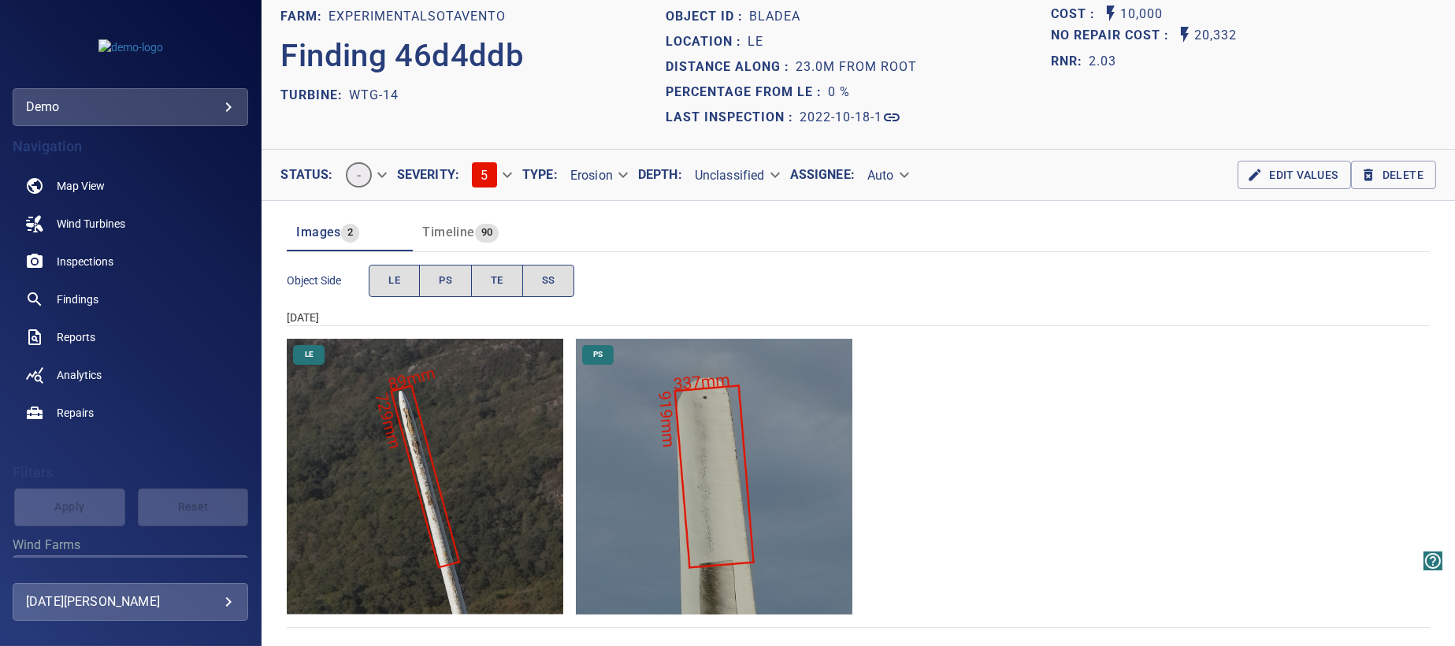
scroll to position [19, 0]
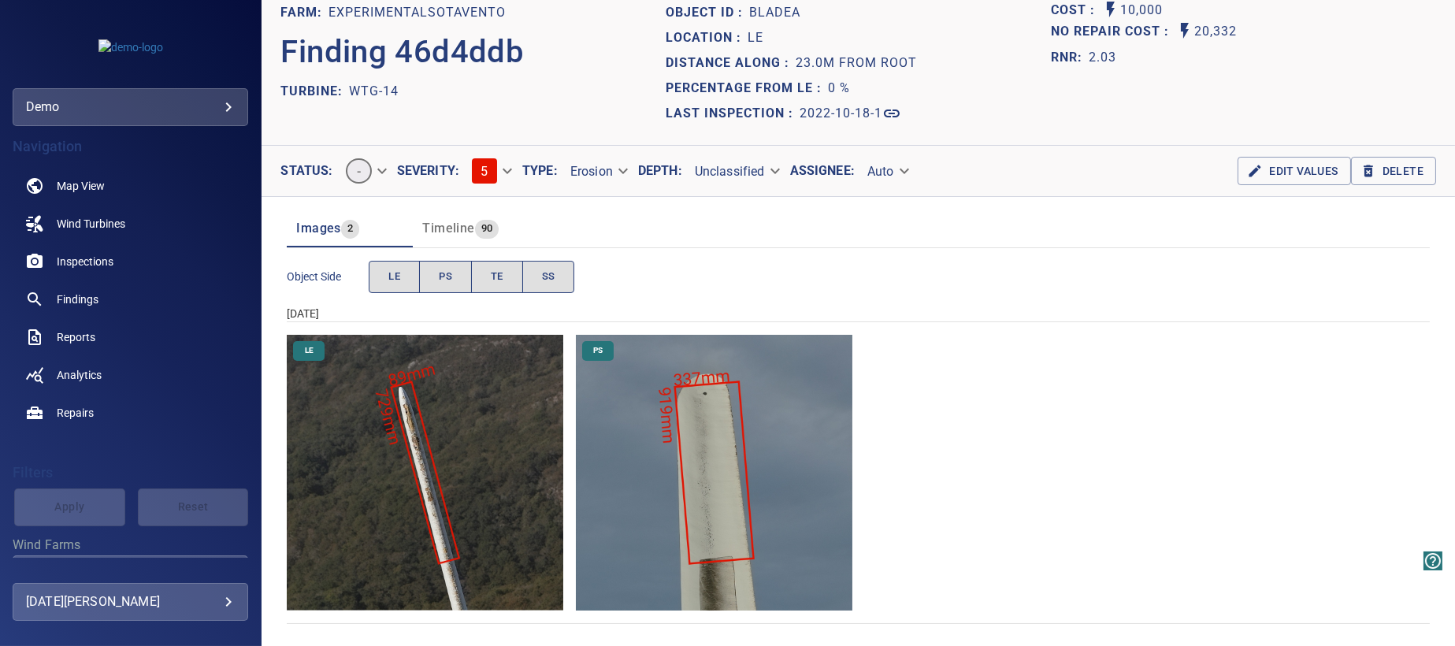
click at [414, 459] on img "ExperimentalSotavento/WTG-14/2022-10-18-1/2022-10-18-1/image71wp78.jpg" at bounding box center [425, 473] width 277 height 277
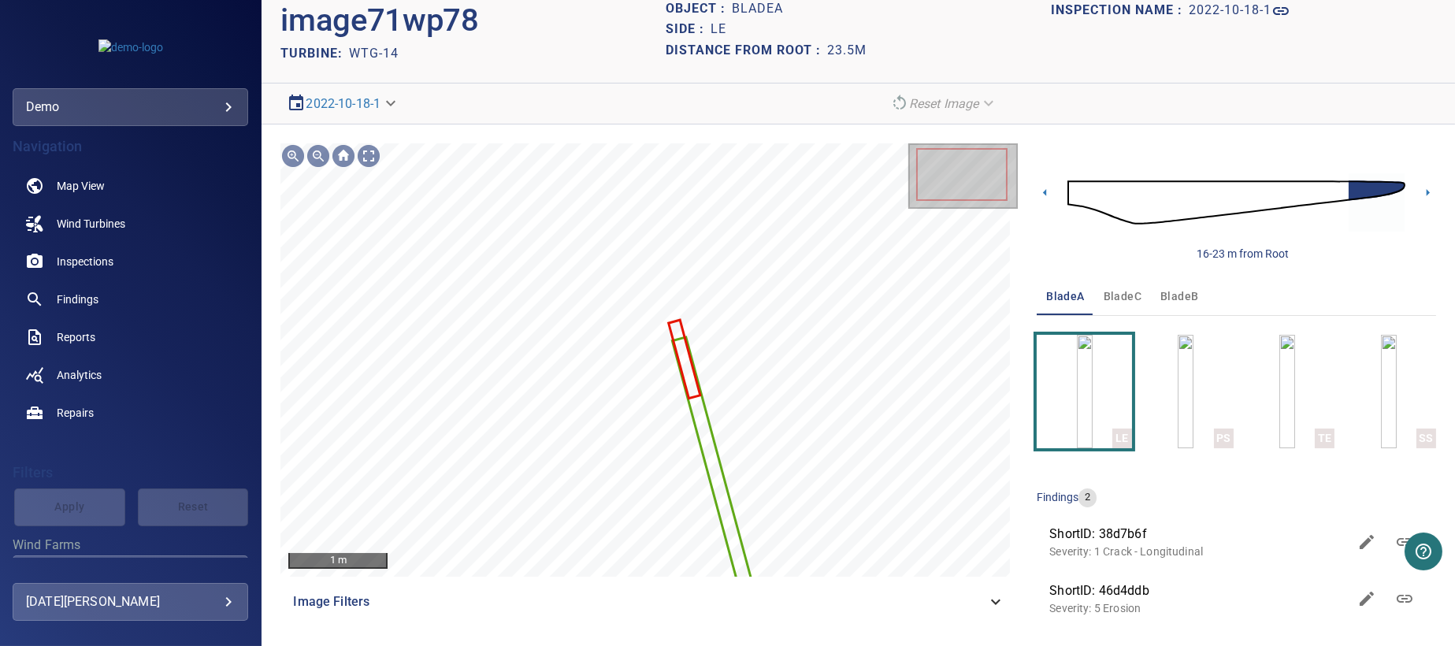
scroll to position [46, 0]
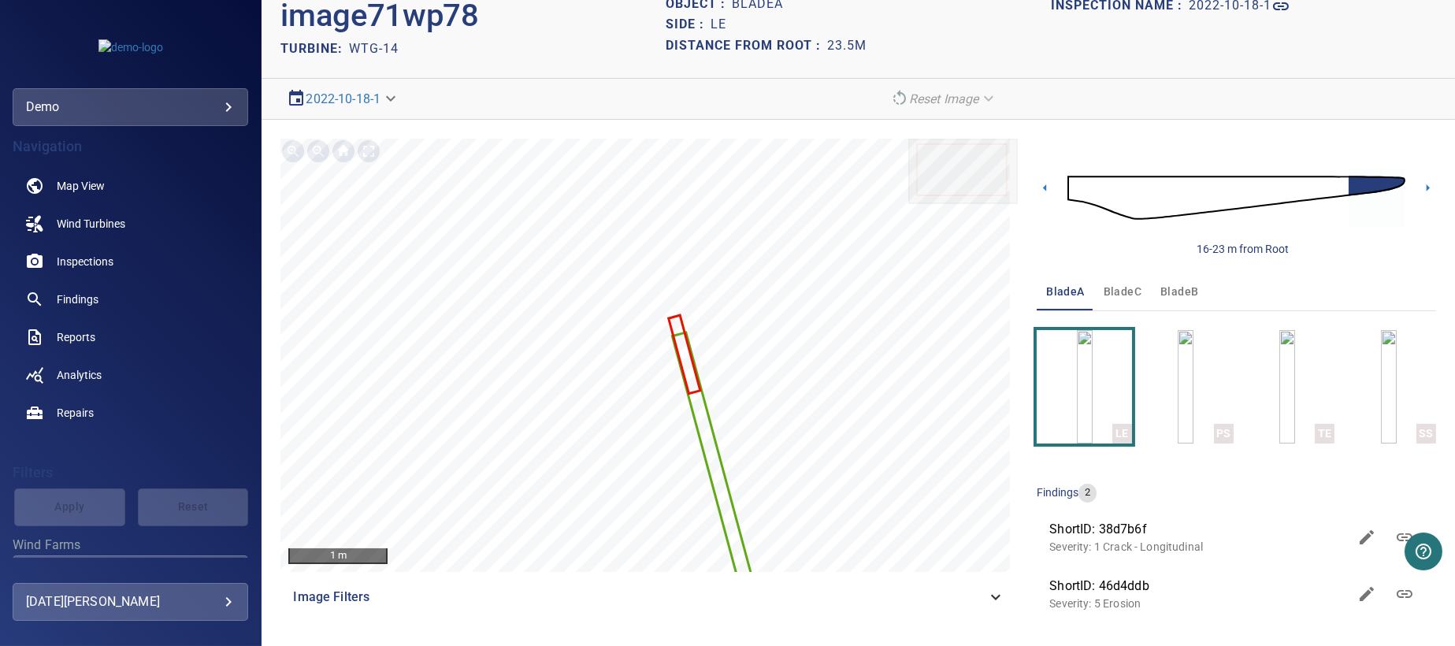
click at [1112, 584] on span "ShortID: 46d4ddb" at bounding box center [1198, 586] width 299 height 19
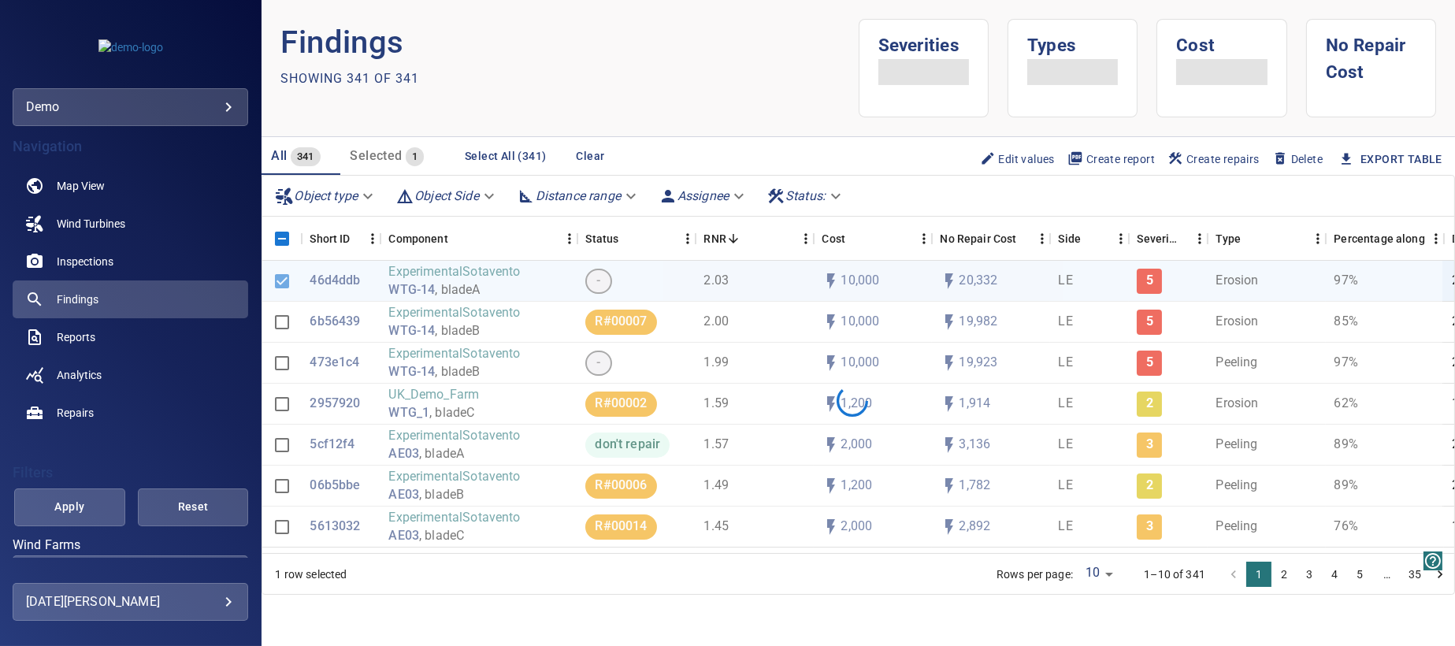
click at [281, 322] on div at bounding box center [852, 401] width 1180 height 280
click at [280, 365] on div at bounding box center [852, 401] width 1180 height 280
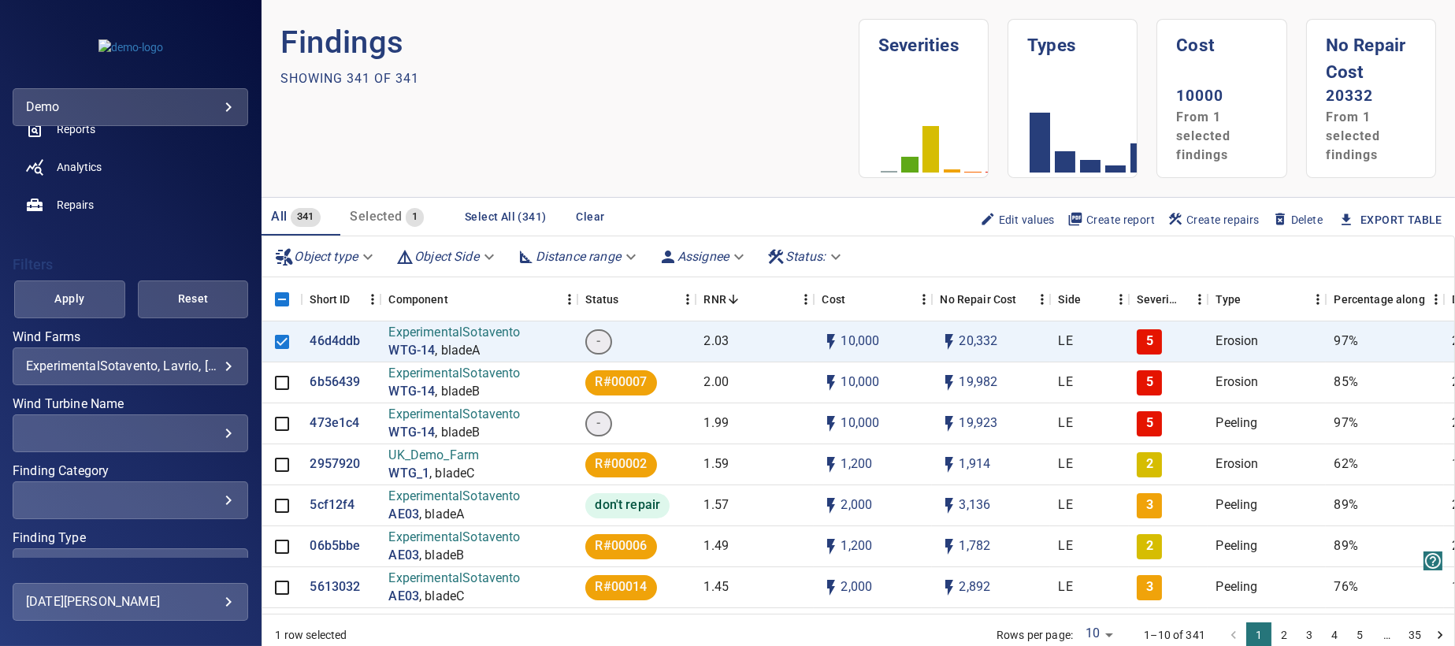
scroll to position [286, 0]
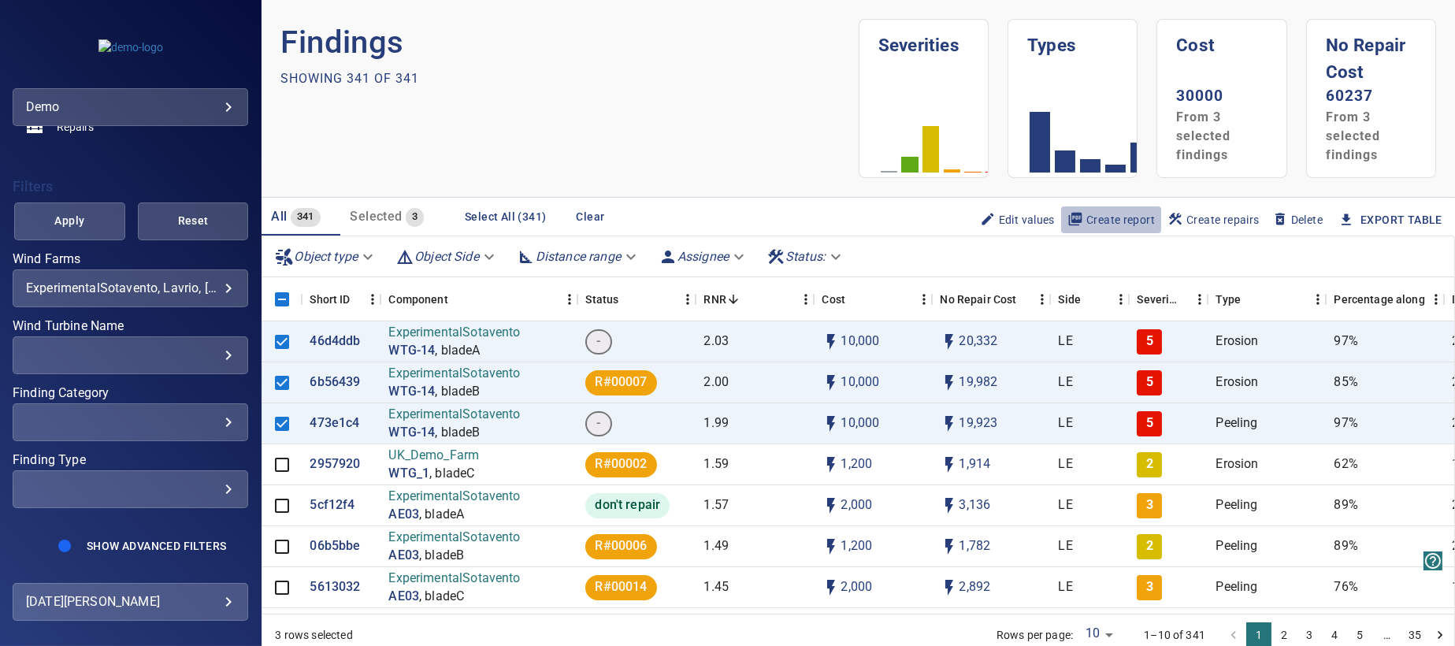
click at [1094, 218] on span "Create report" at bounding box center [1111, 219] width 87 height 17
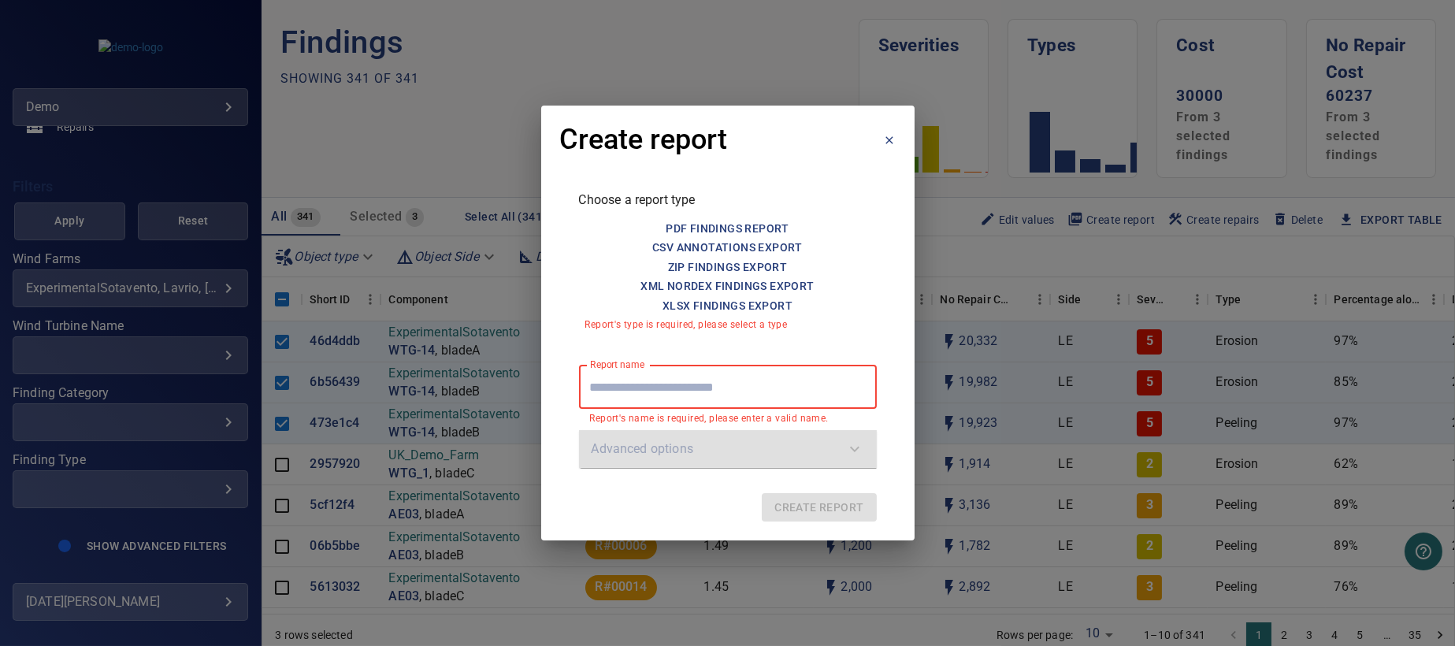
click at [889, 138] on icon at bounding box center [880, 140] width 32 height 32
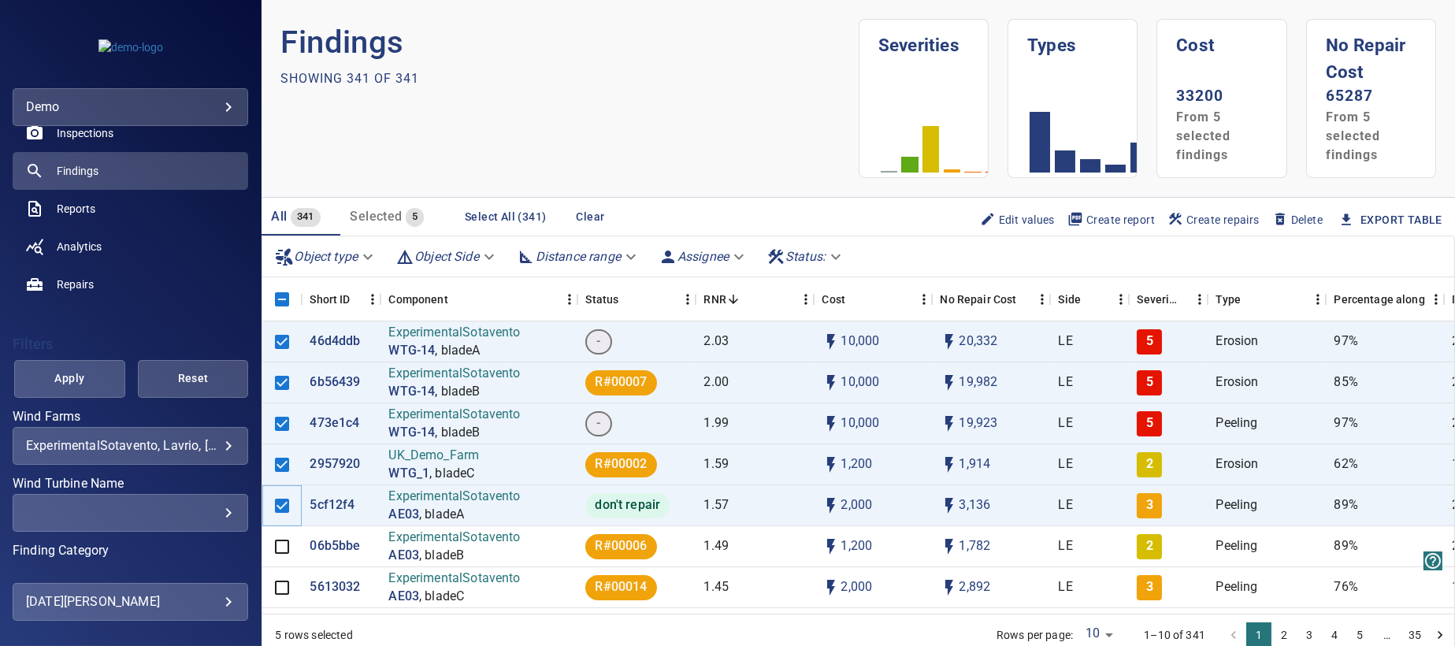
scroll to position [50, 0]
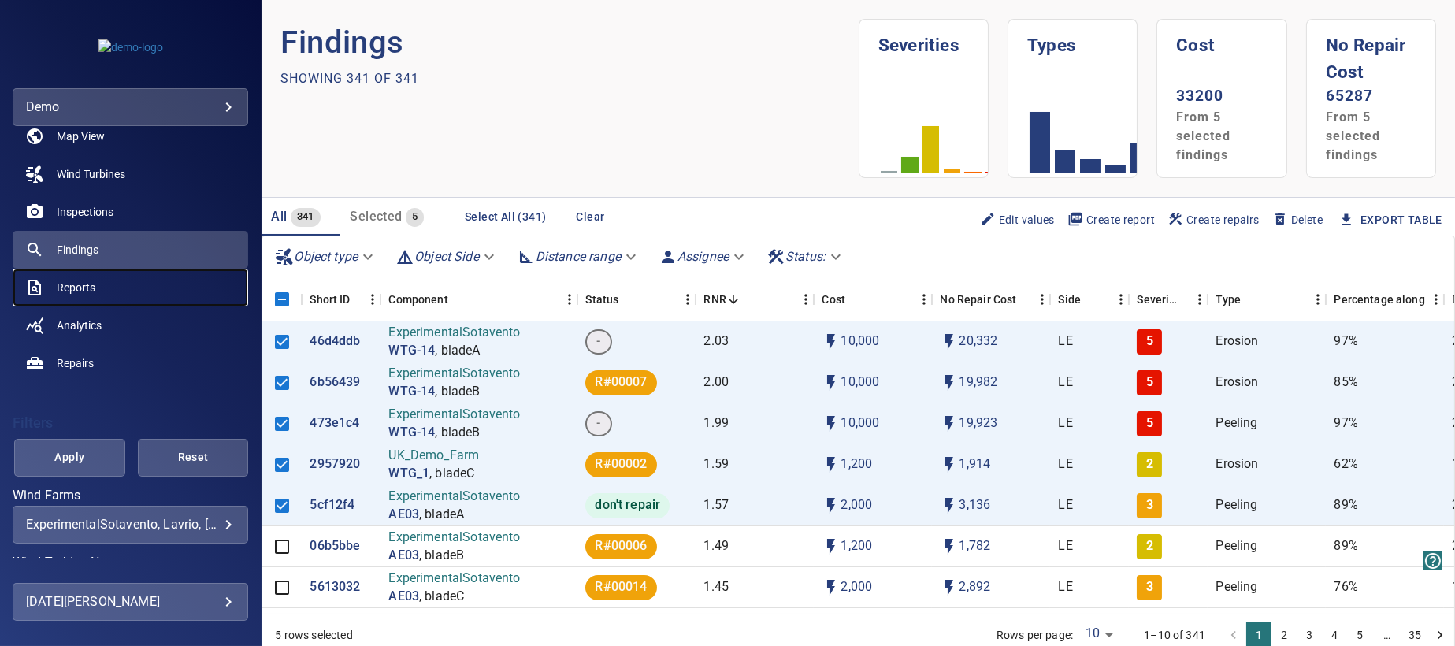
click at [91, 286] on span "Reports" at bounding box center [76, 288] width 39 height 16
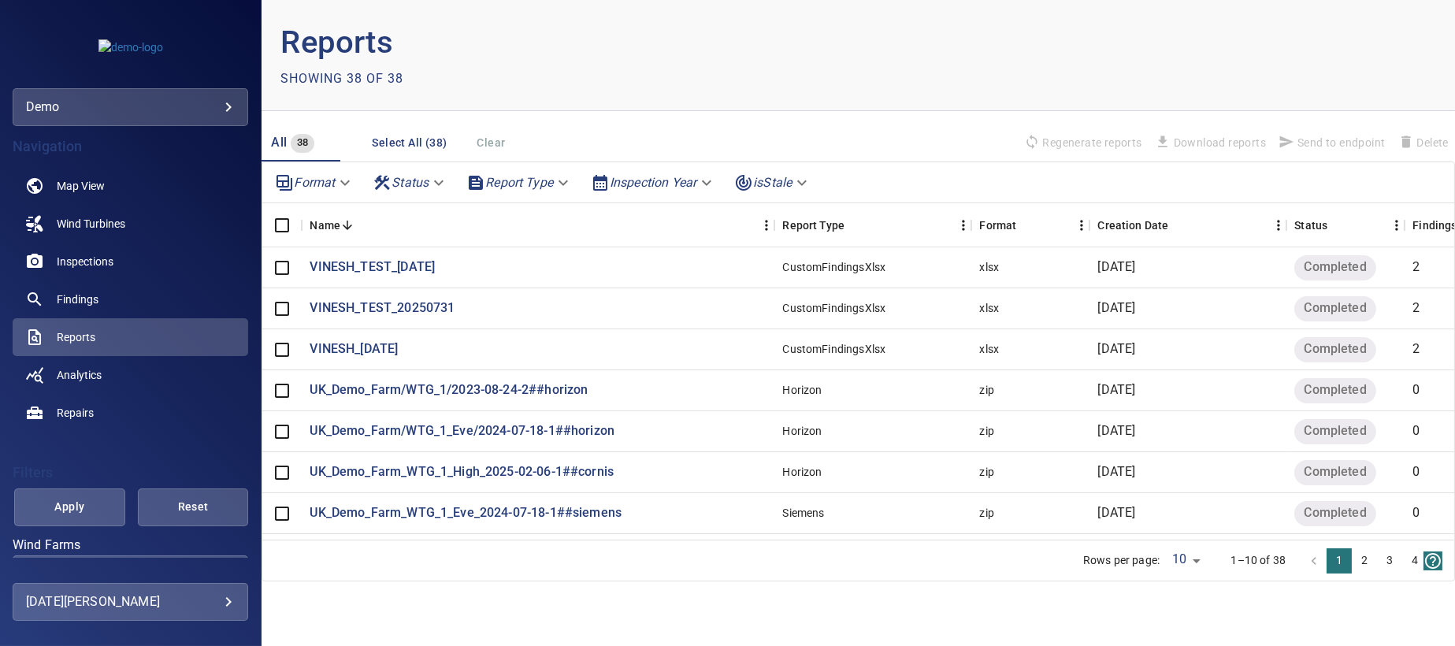
click at [566, 184] on body "**********" at bounding box center [727, 323] width 1455 height 646
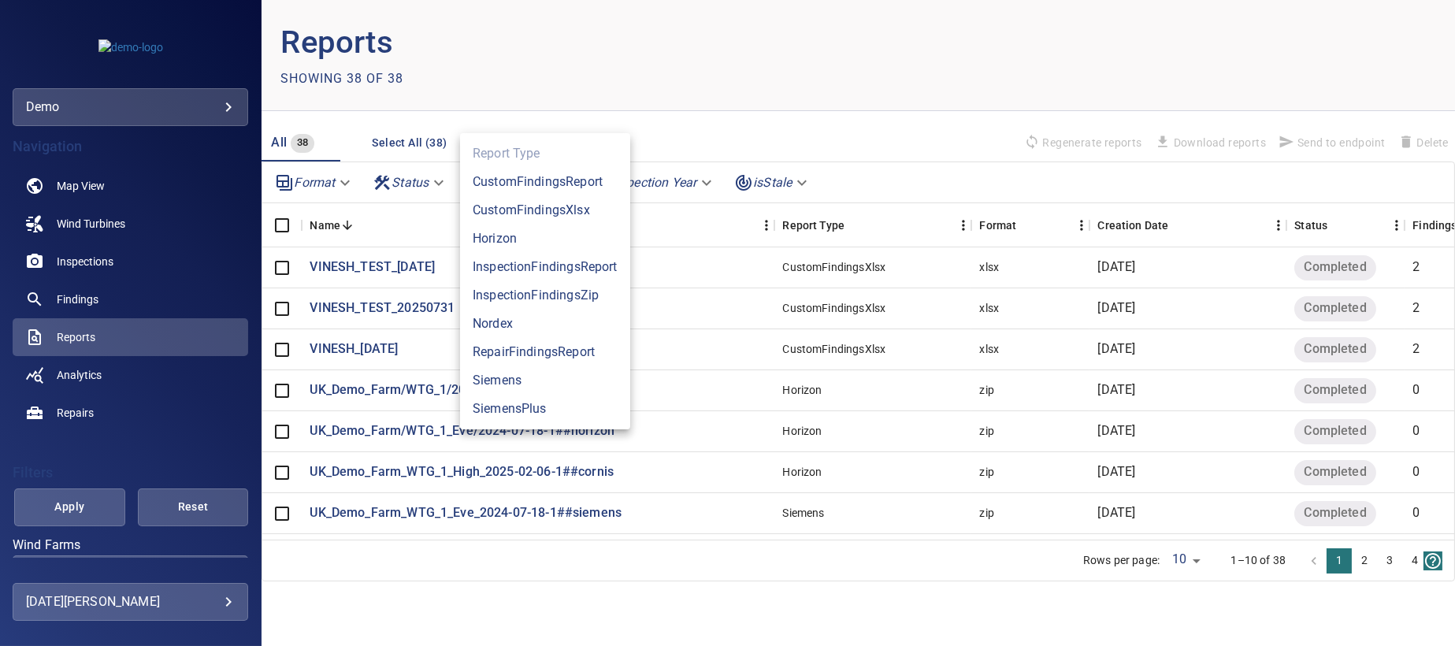
click at [581, 261] on li "InspectionFindingsReport" at bounding box center [545, 267] width 170 height 28
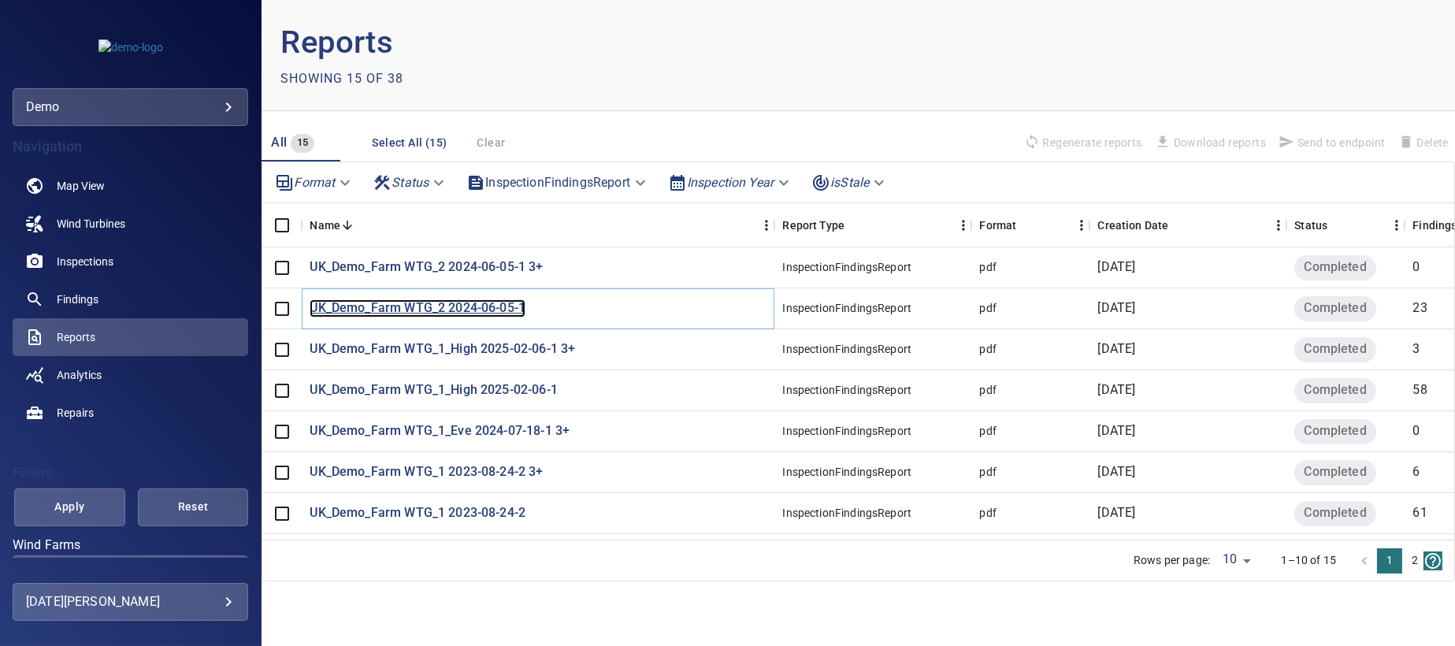
click at [422, 309] on p "UK_Demo_Farm WTG_2 2024-06-05-1" at bounding box center [418, 308] width 216 height 18
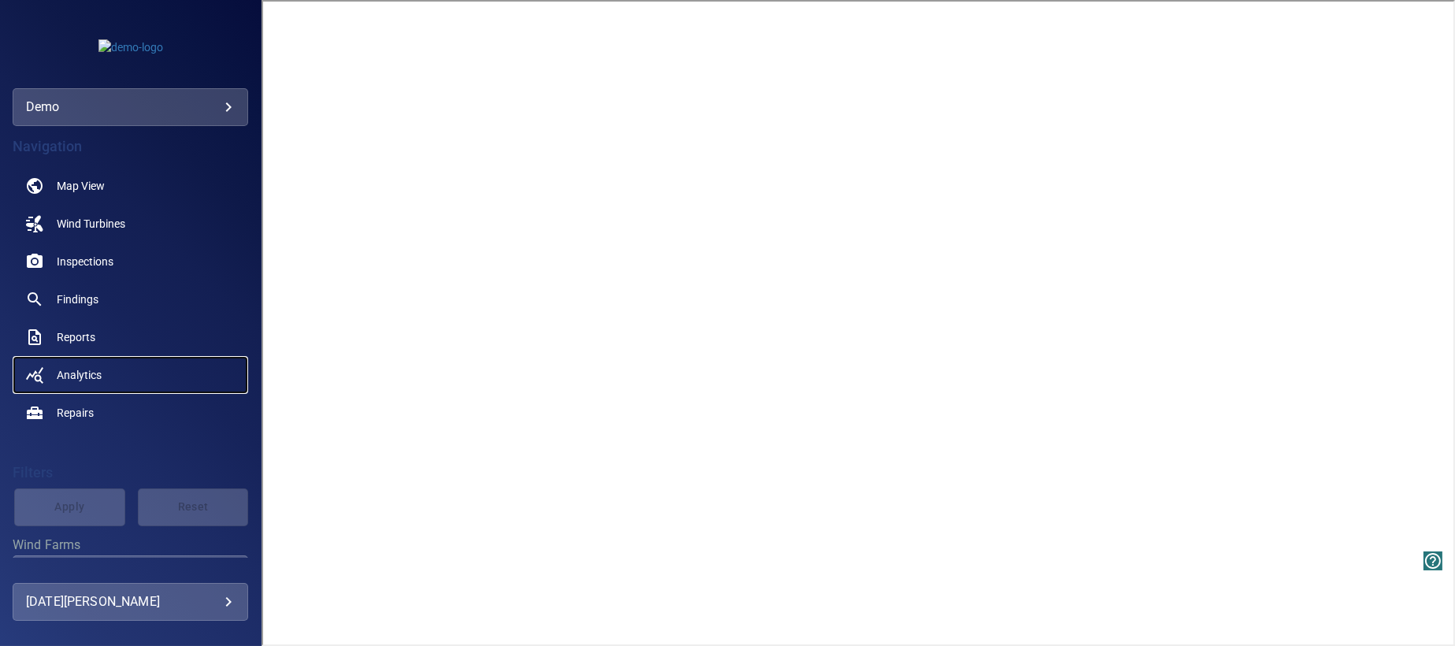
click at [78, 371] on span "Analytics" at bounding box center [79, 375] width 45 height 16
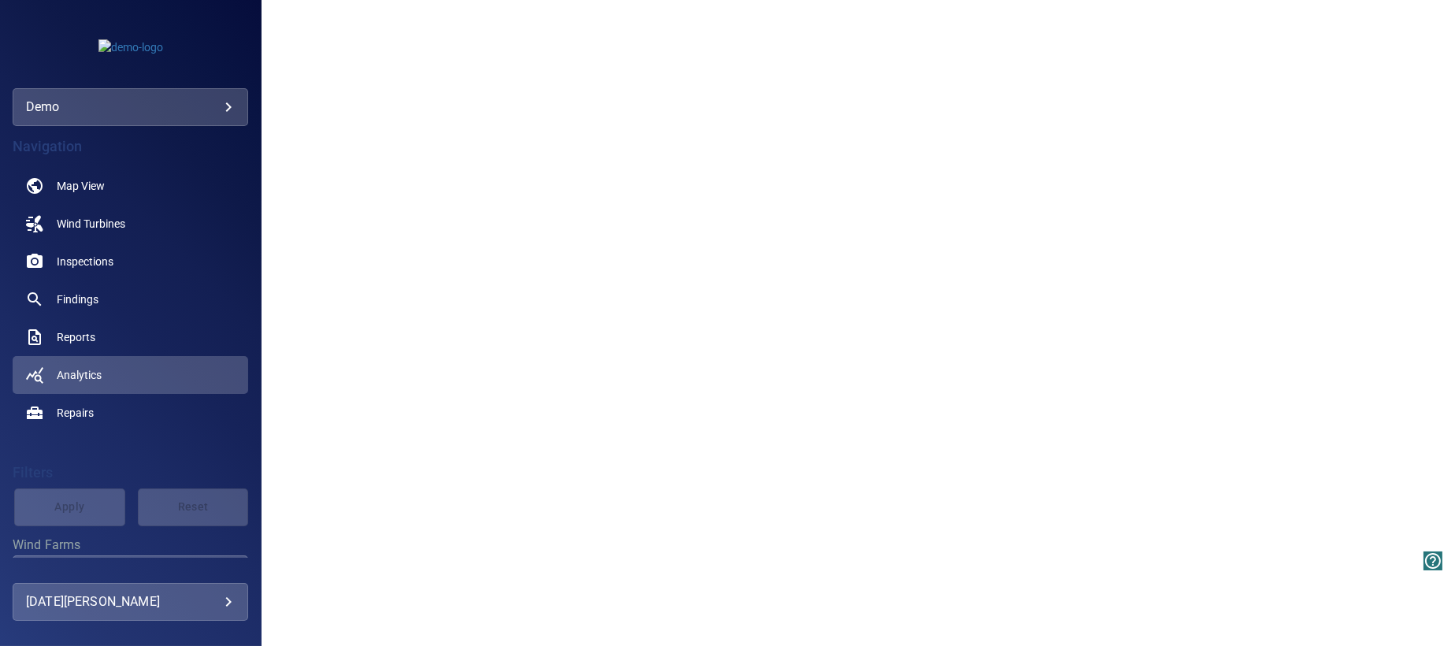
scroll to position [1261, 0]
click at [91, 418] on span "Repairs" at bounding box center [75, 413] width 37 height 16
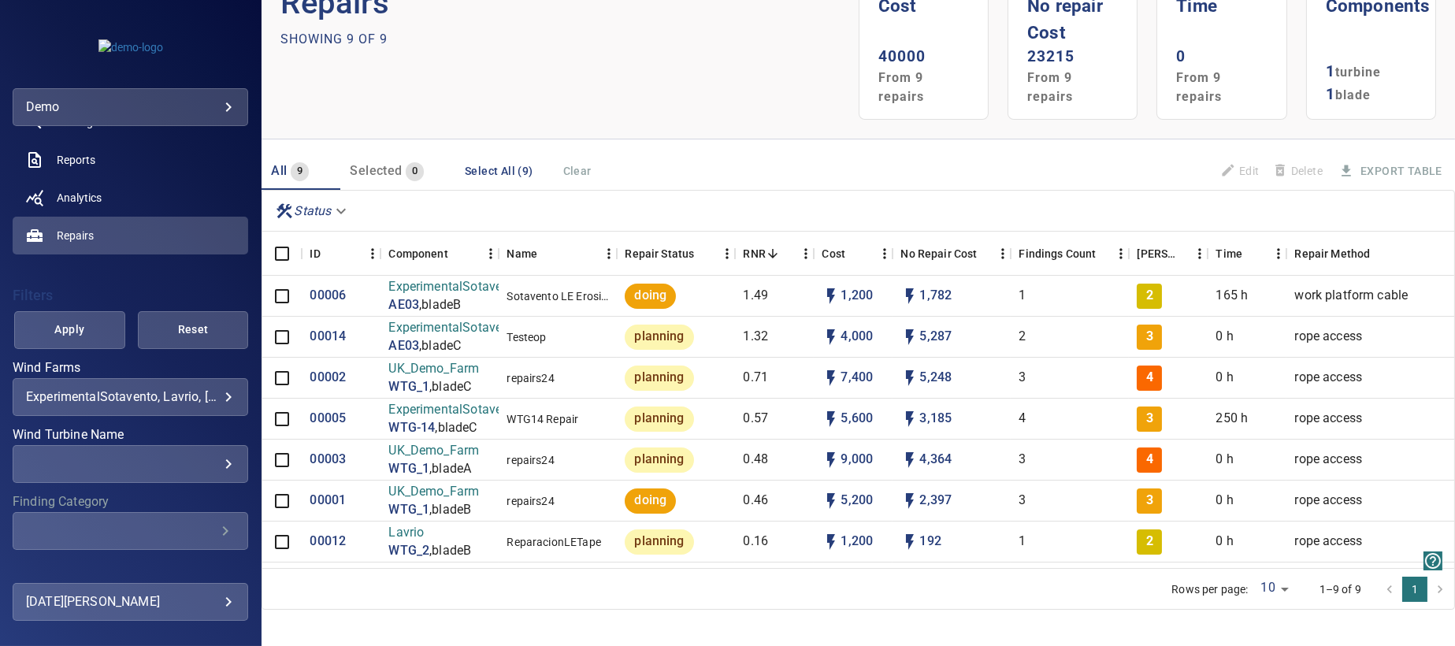
scroll to position [286, 0]
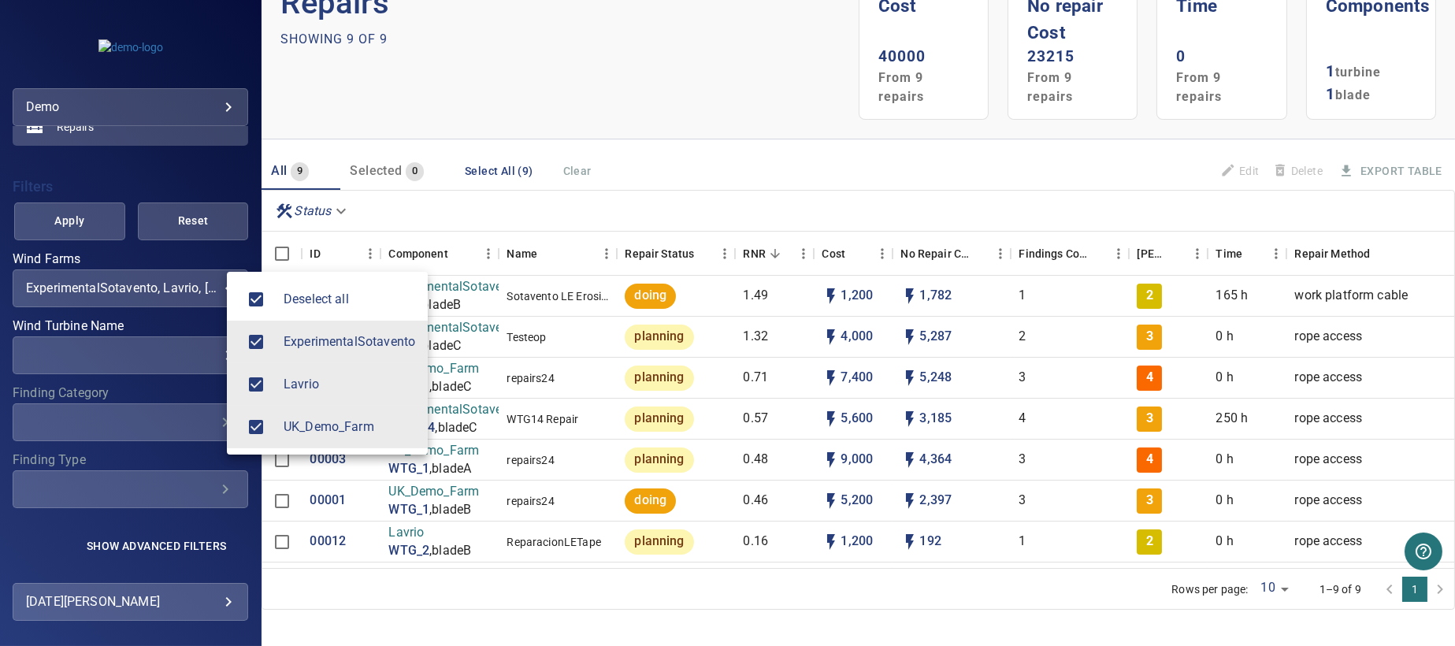
click at [219, 286] on body "**********" at bounding box center [727, 323] width 1455 height 646
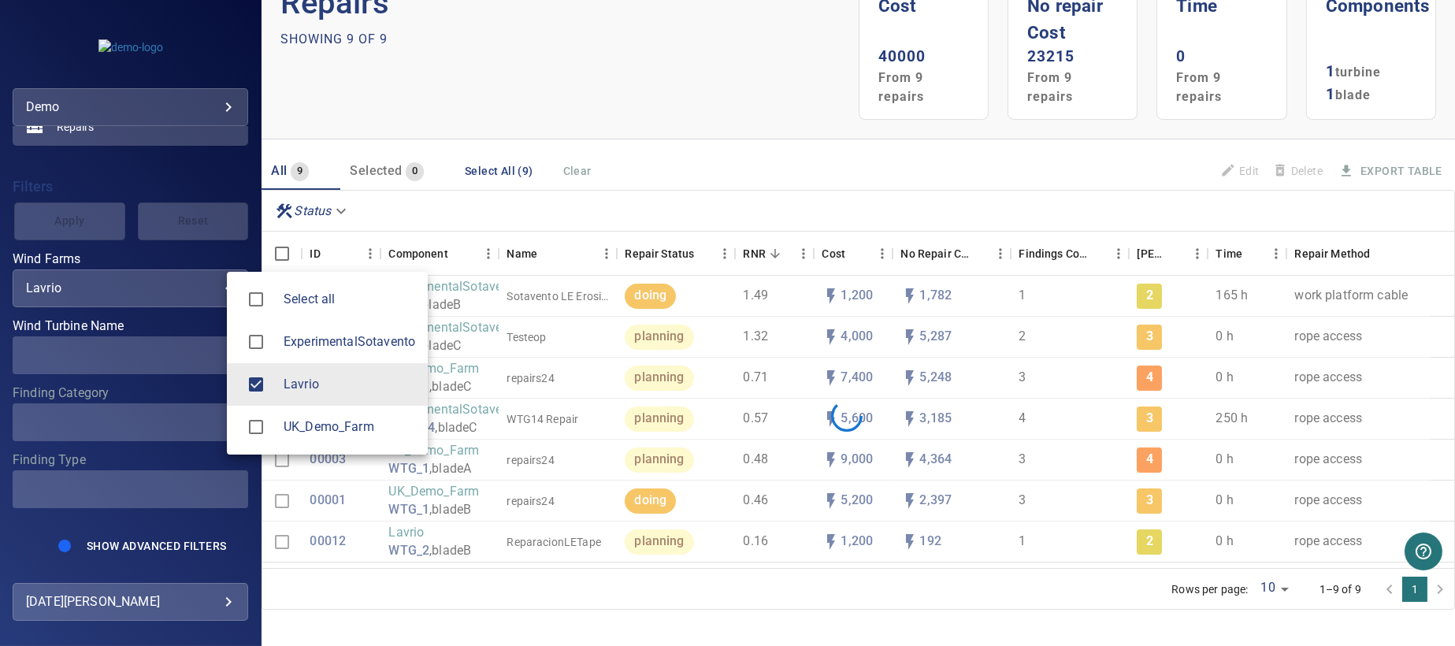
type input "******"
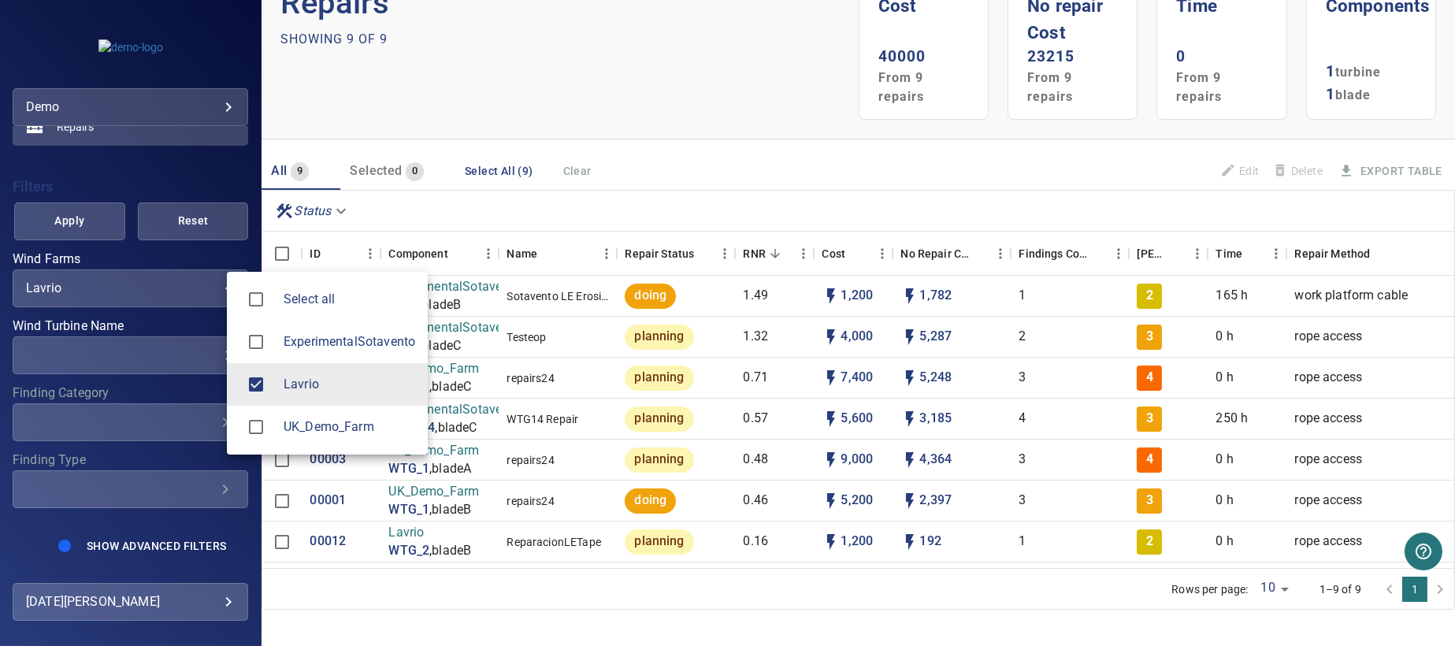
click at [102, 217] on div at bounding box center [727, 323] width 1455 height 646
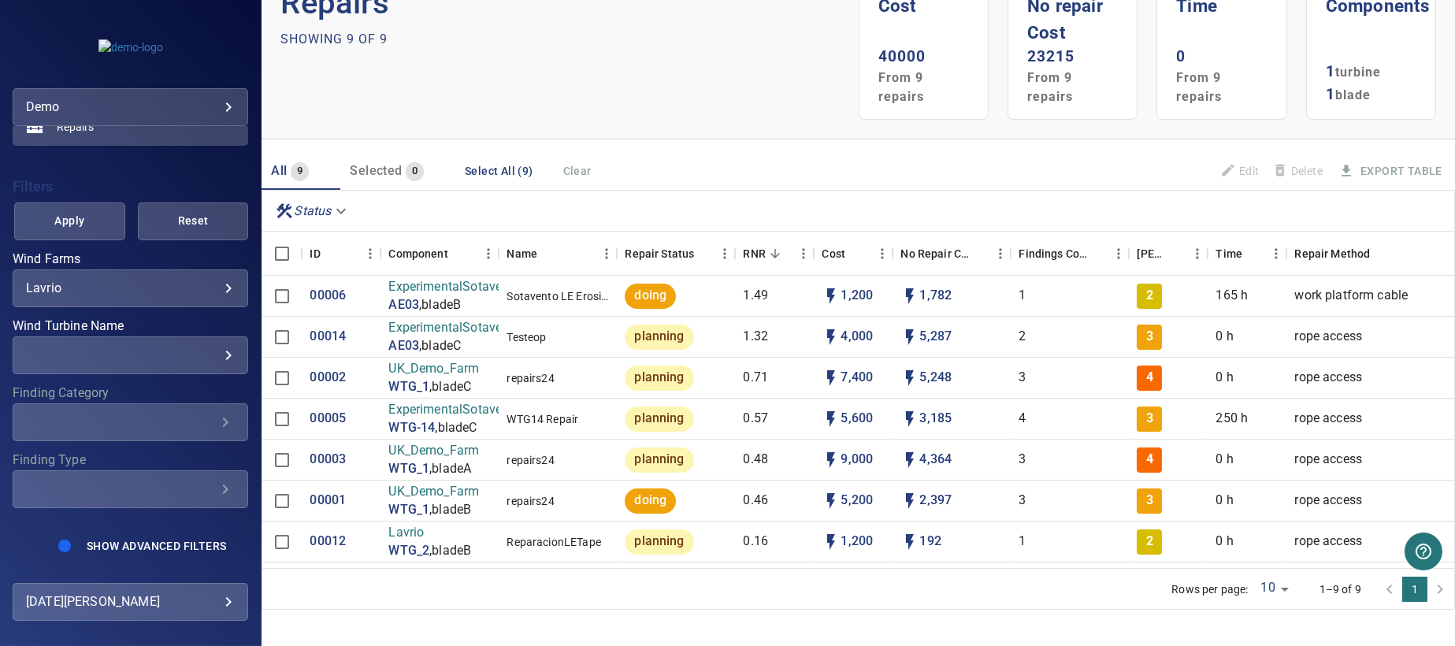
click at [84, 226] on span "Apply" at bounding box center [70, 221] width 72 height 20
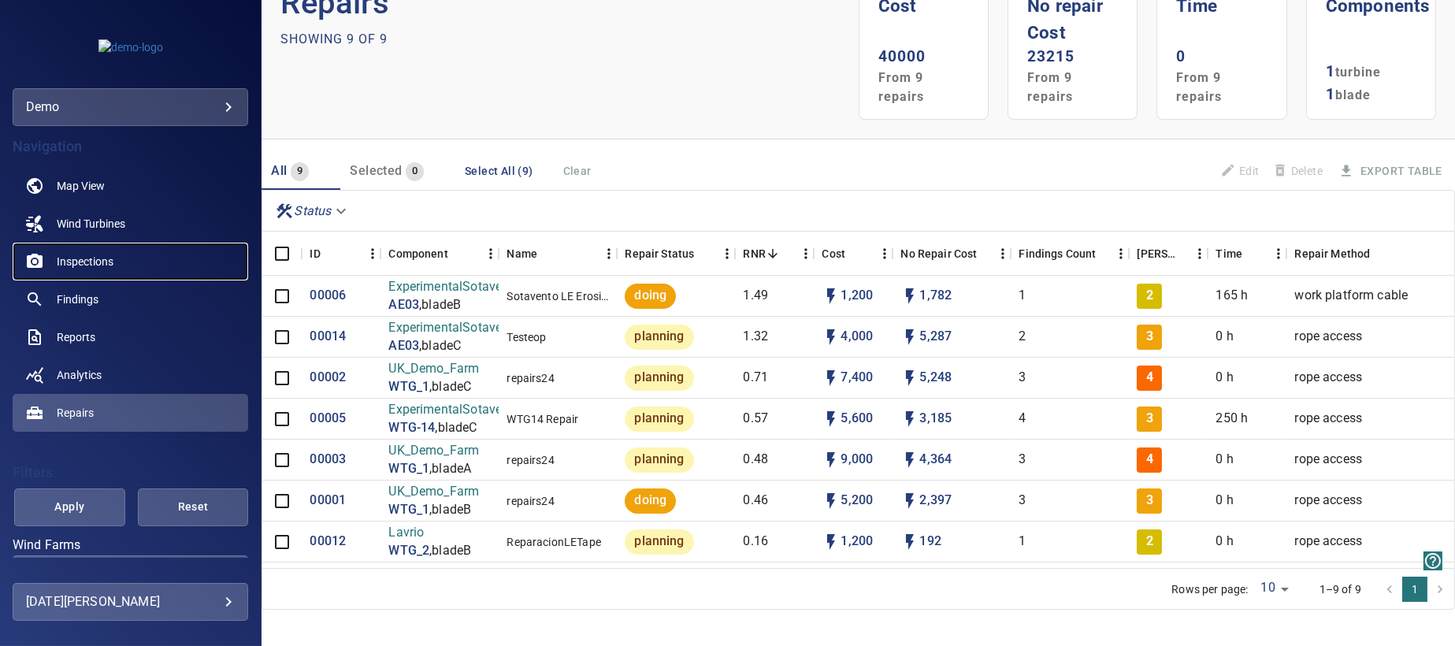
click at [117, 258] on link "Inspections" at bounding box center [131, 262] width 236 height 38
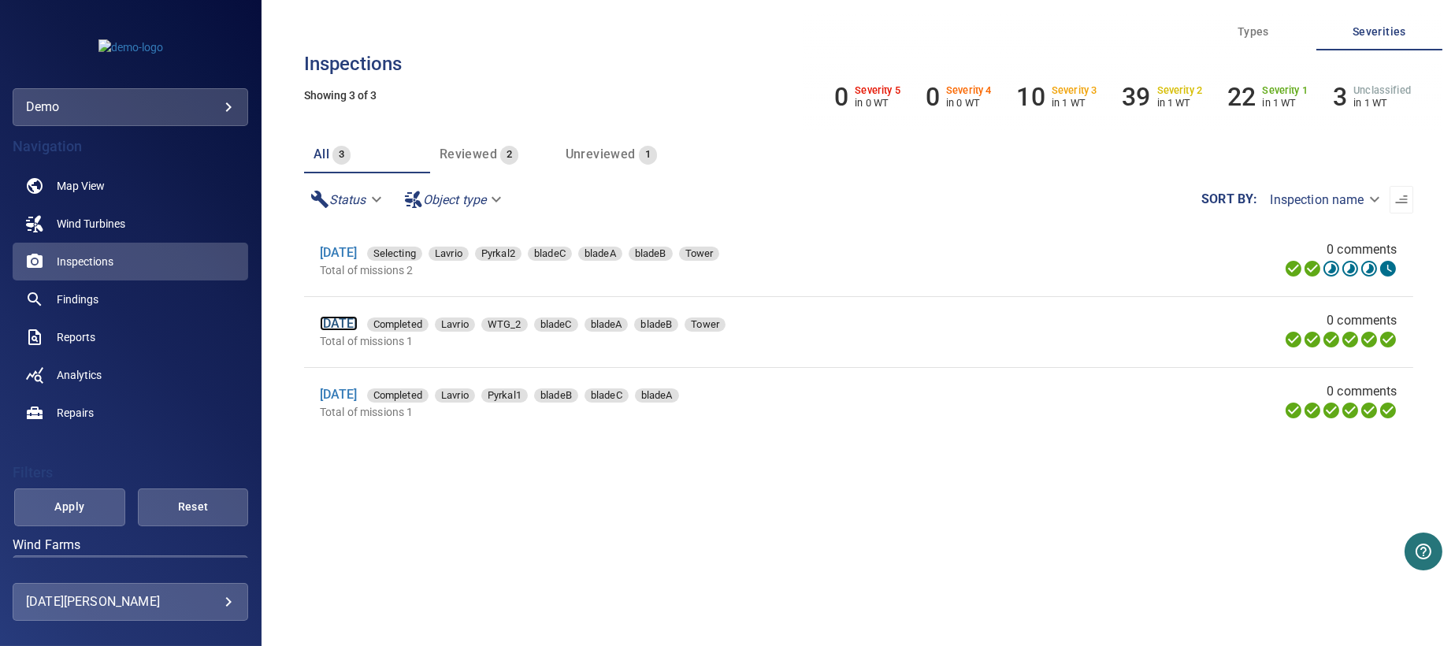
click at [354, 326] on link "[DATE]" at bounding box center [339, 323] width 38 height 15
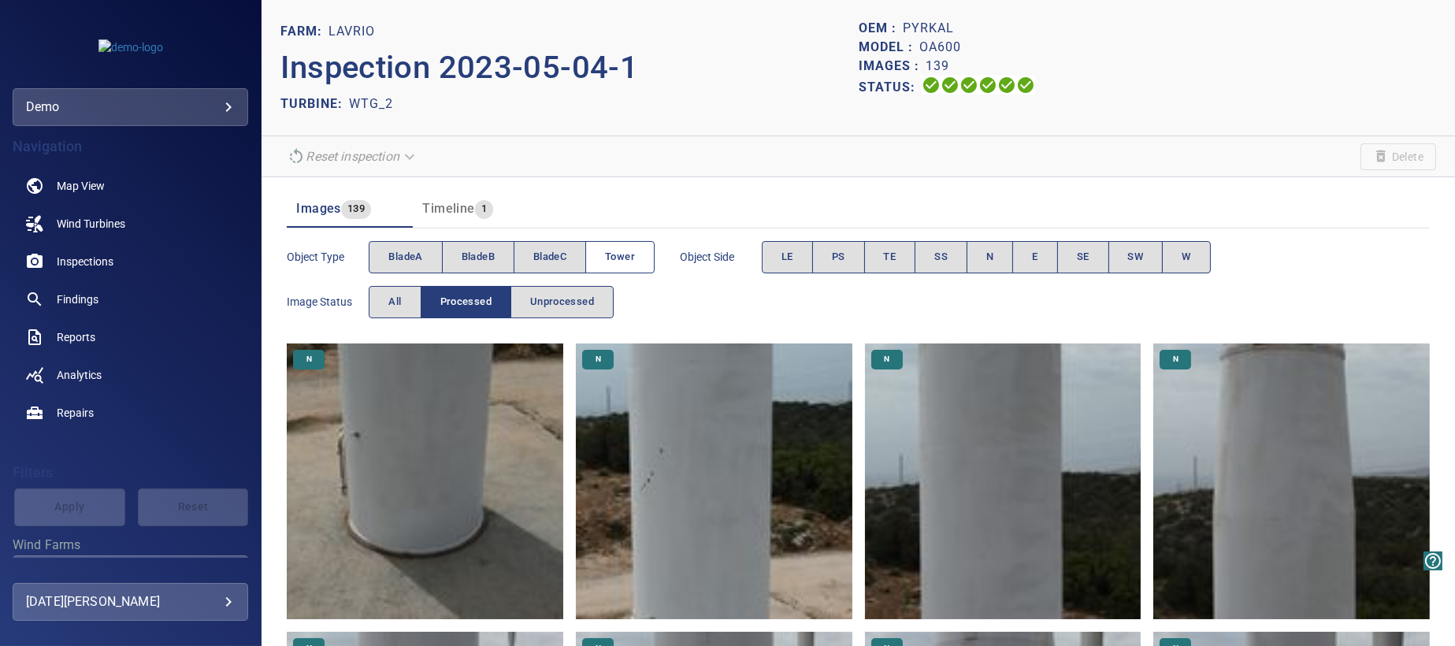
click at [627, 258] on span "Tower" at bounding box center [620, 257] width 30 height 18
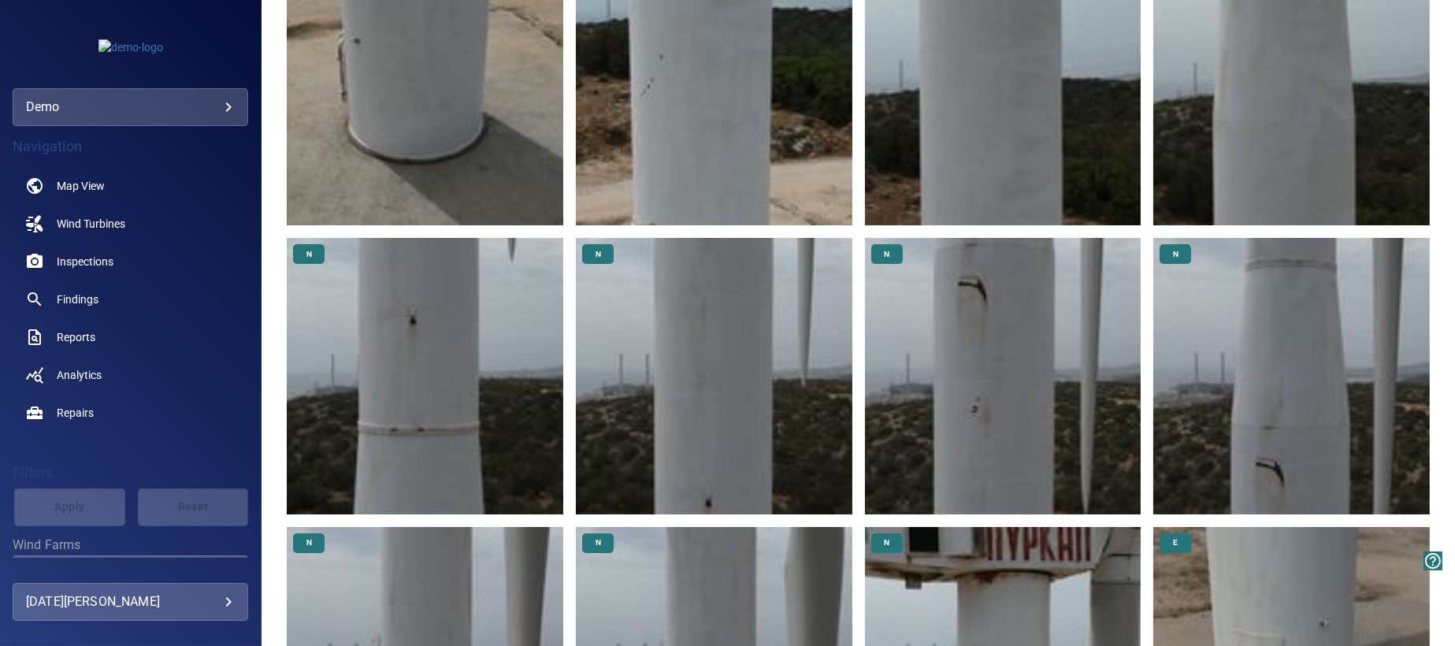
scroll to position [552, 0]
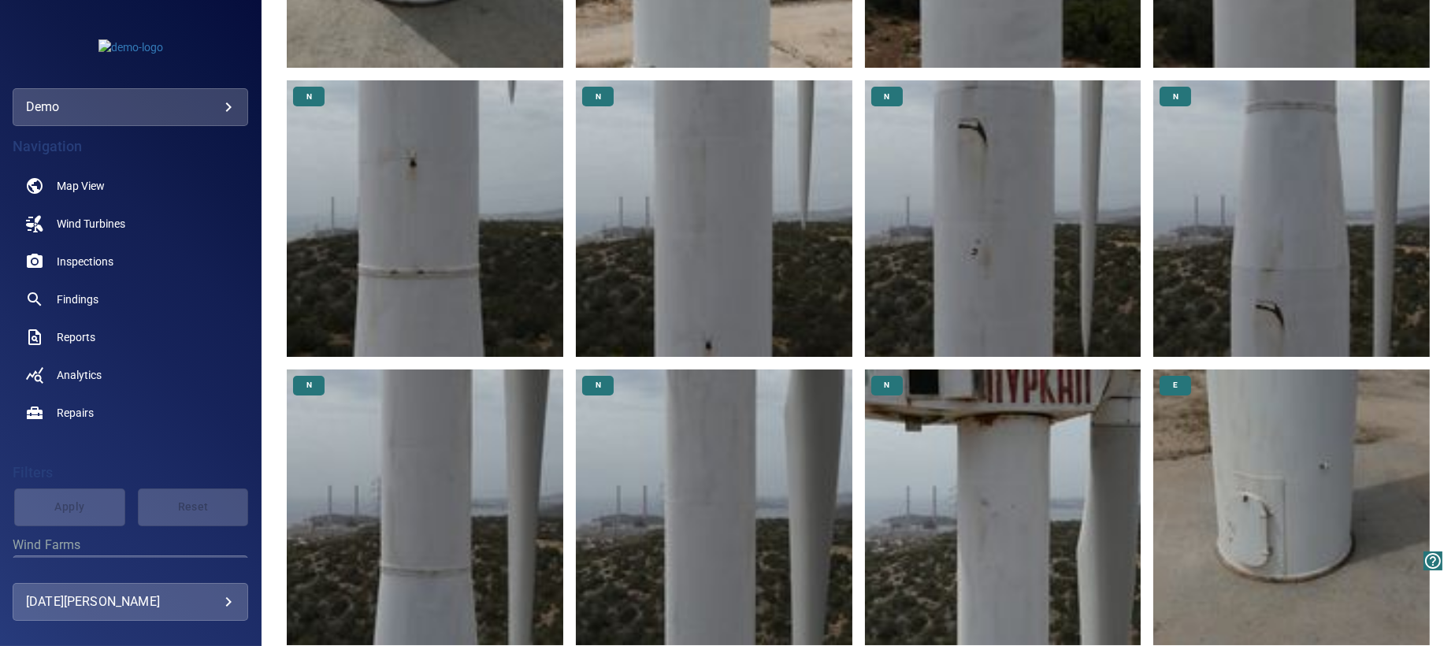
click at [981, 177] on img at bounding box center [1003, 218] width 277 height 277
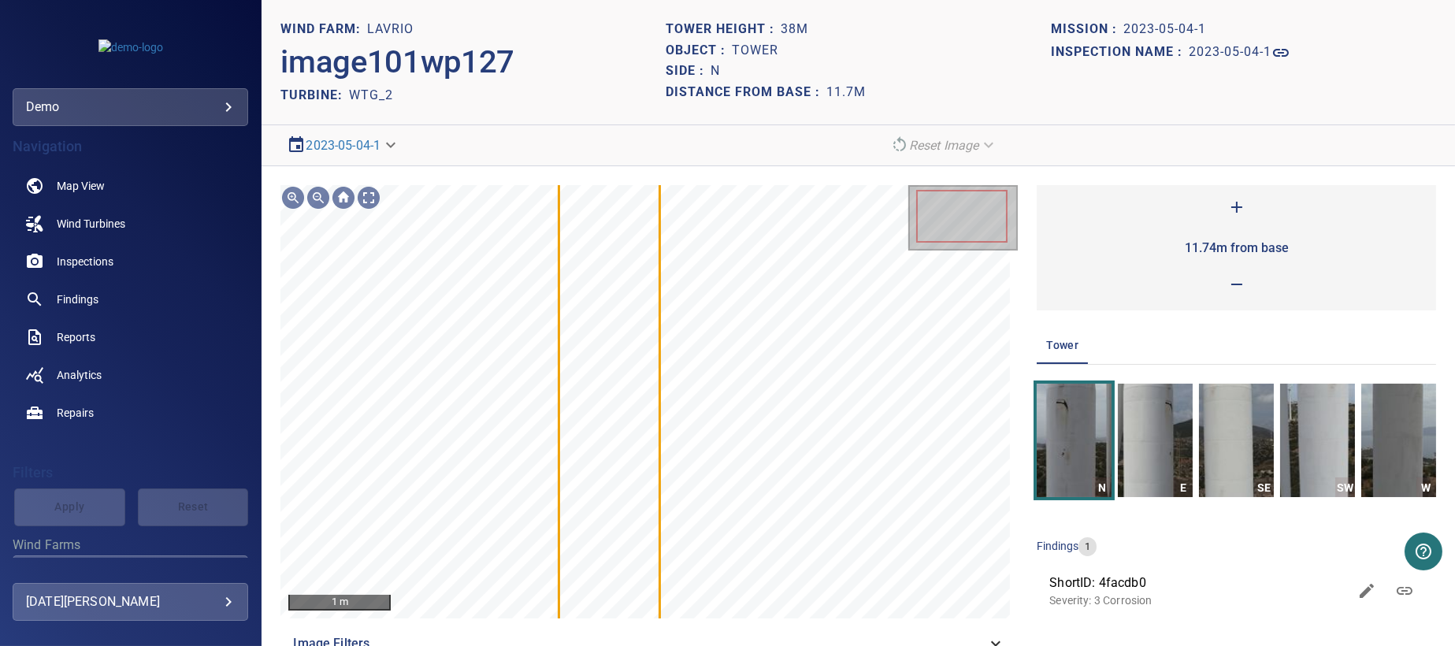
click at [1138, 585] on span "ShortID: 4facdb0" at bounding box center [1198, 583] width 299 height 19
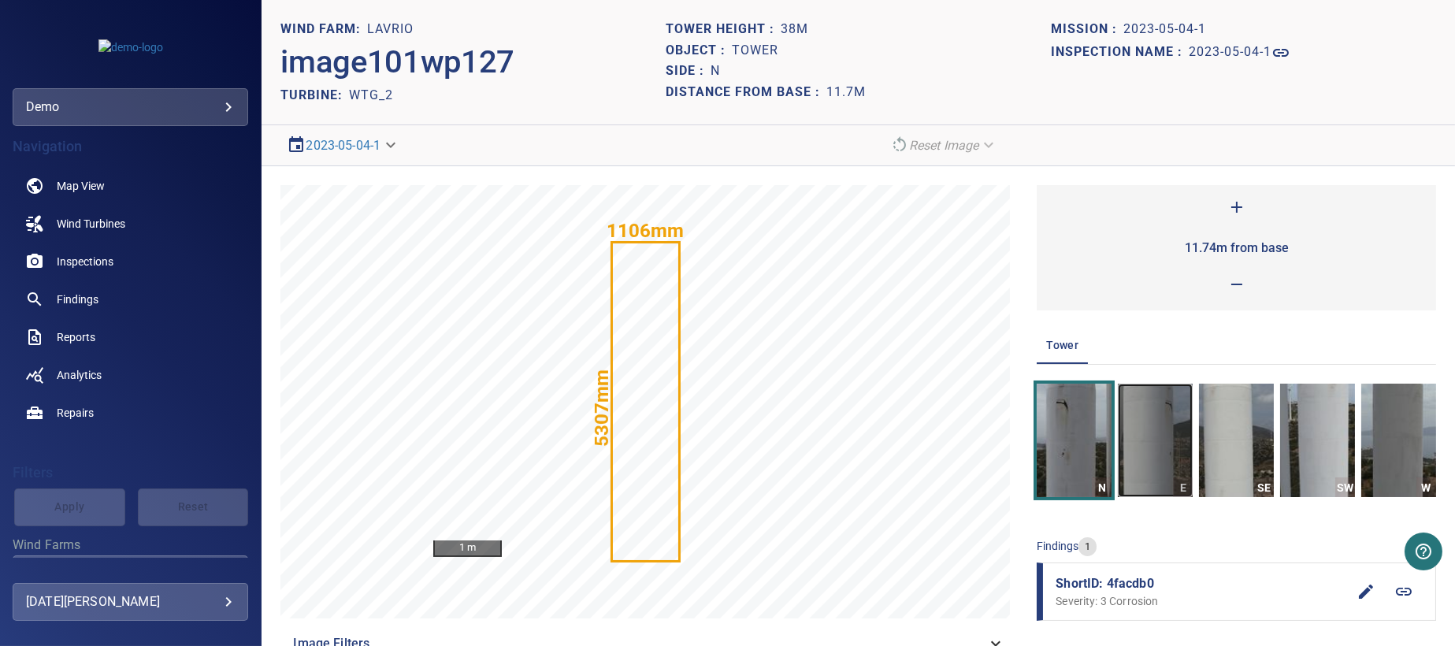
click at [1153, 455] on img "button" at bounding box center [1155, 440] width 75 height 113
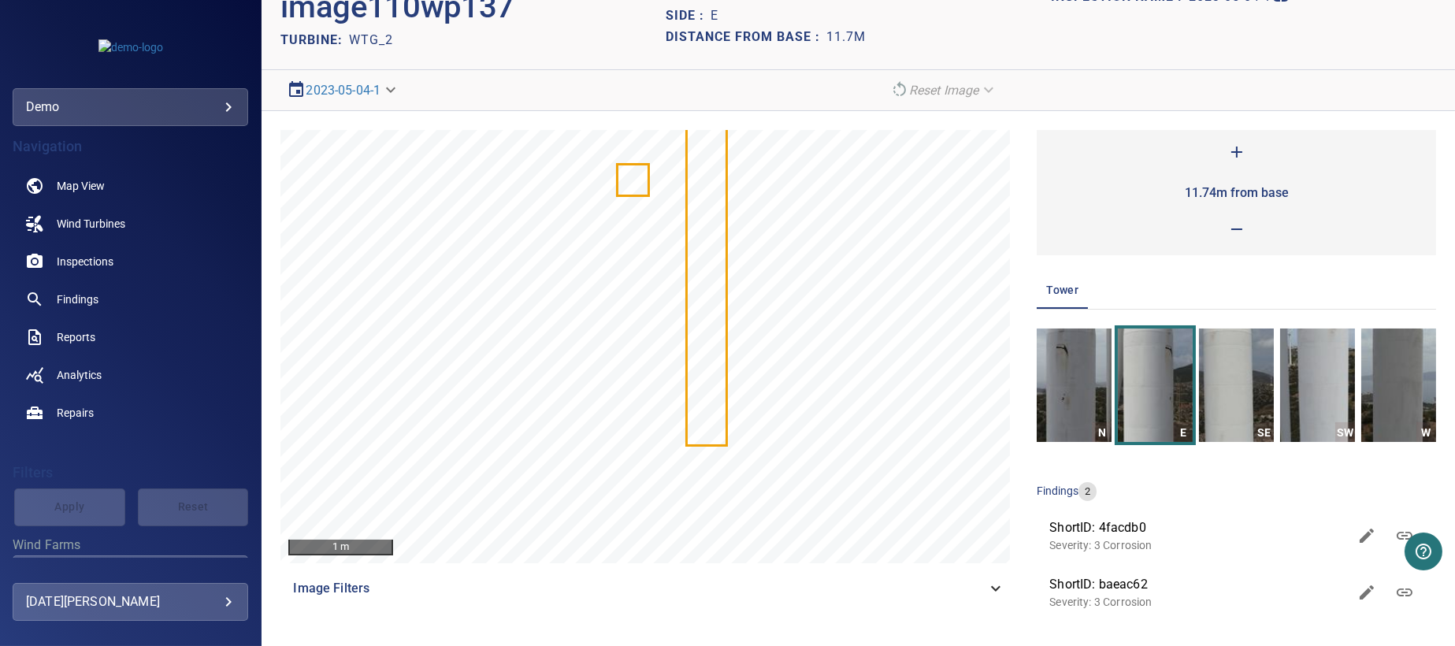
scroll to position [55, 0]
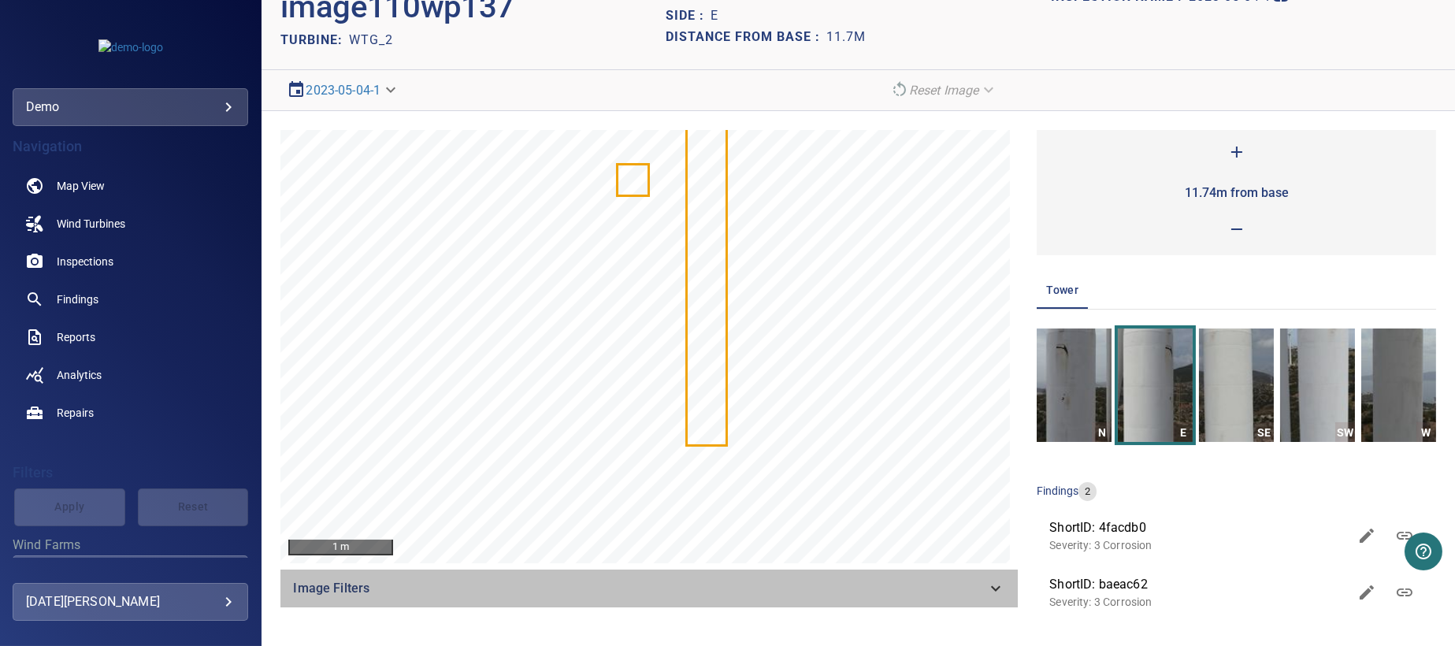
click at [991, 592] on icon at bounding box center [995, 588] width 19 height 19
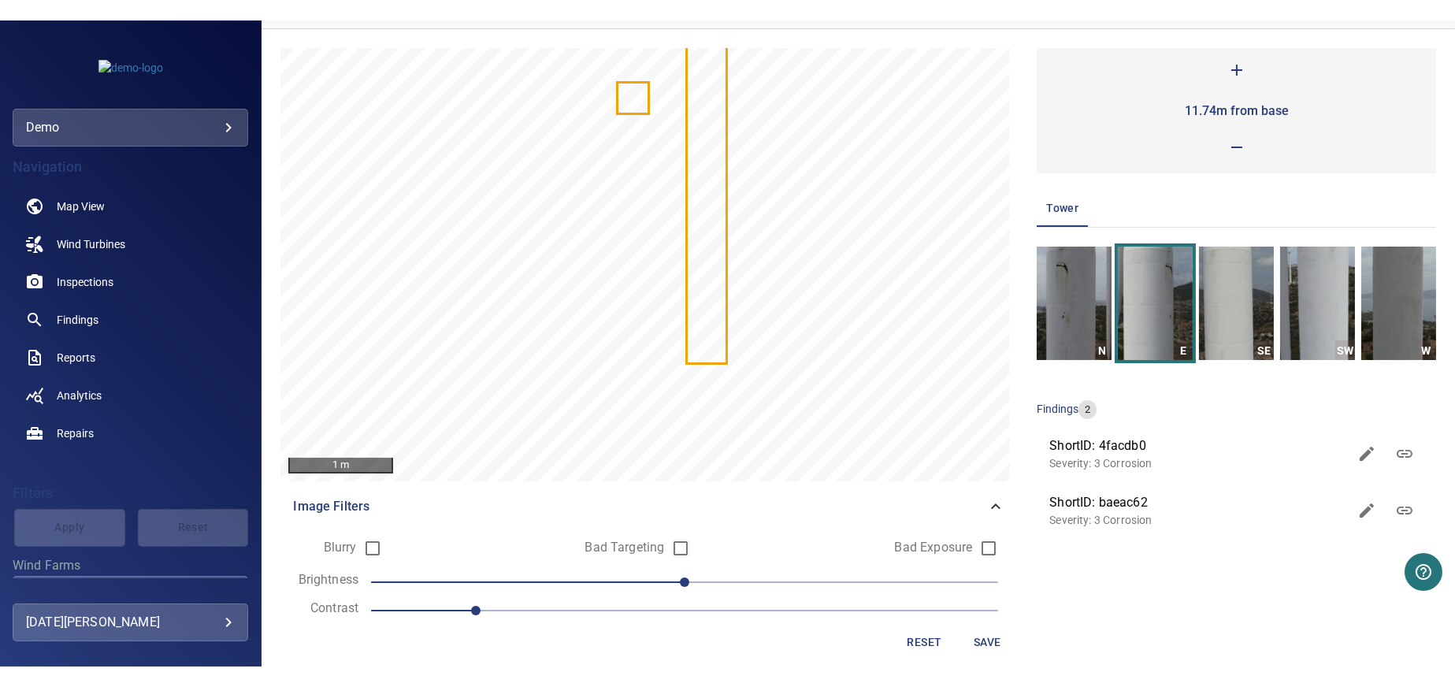
scroll to position [161, 0]
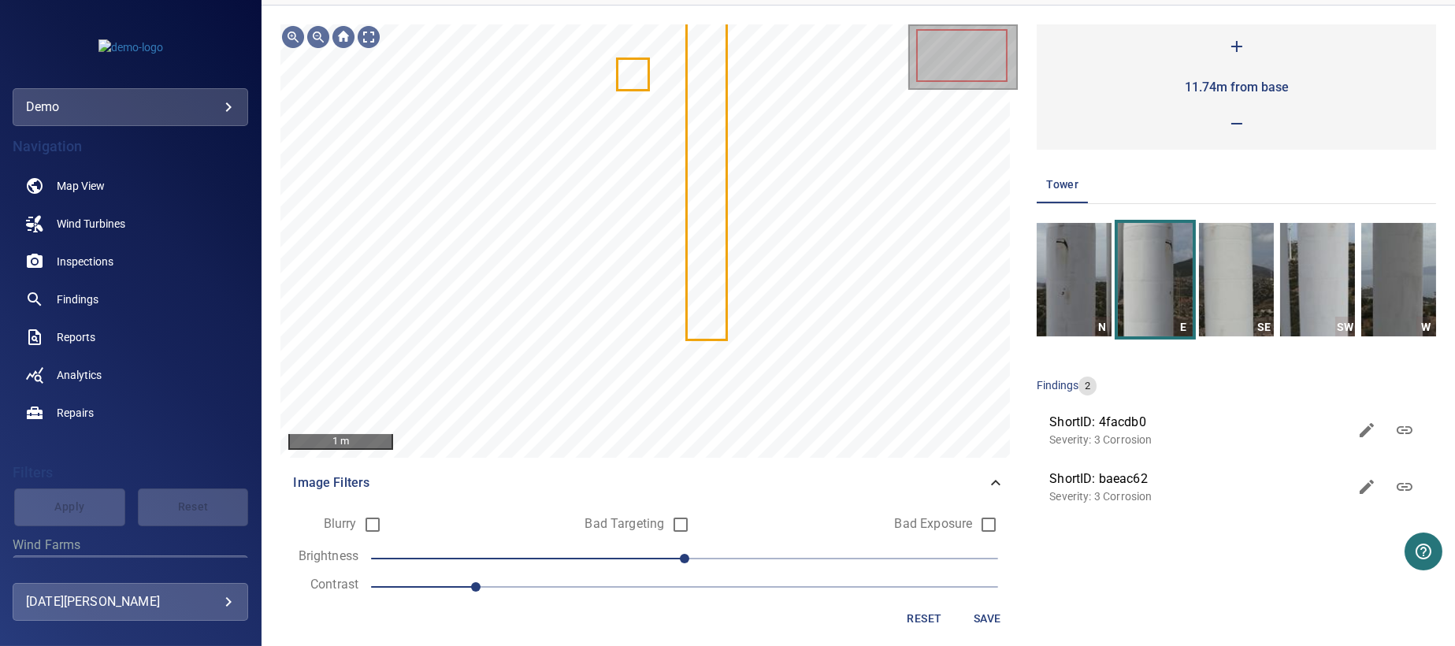
click at [1110, 470] on span "ShortID: baeac62" at bounding box center [1198, 479] width 299 height 19
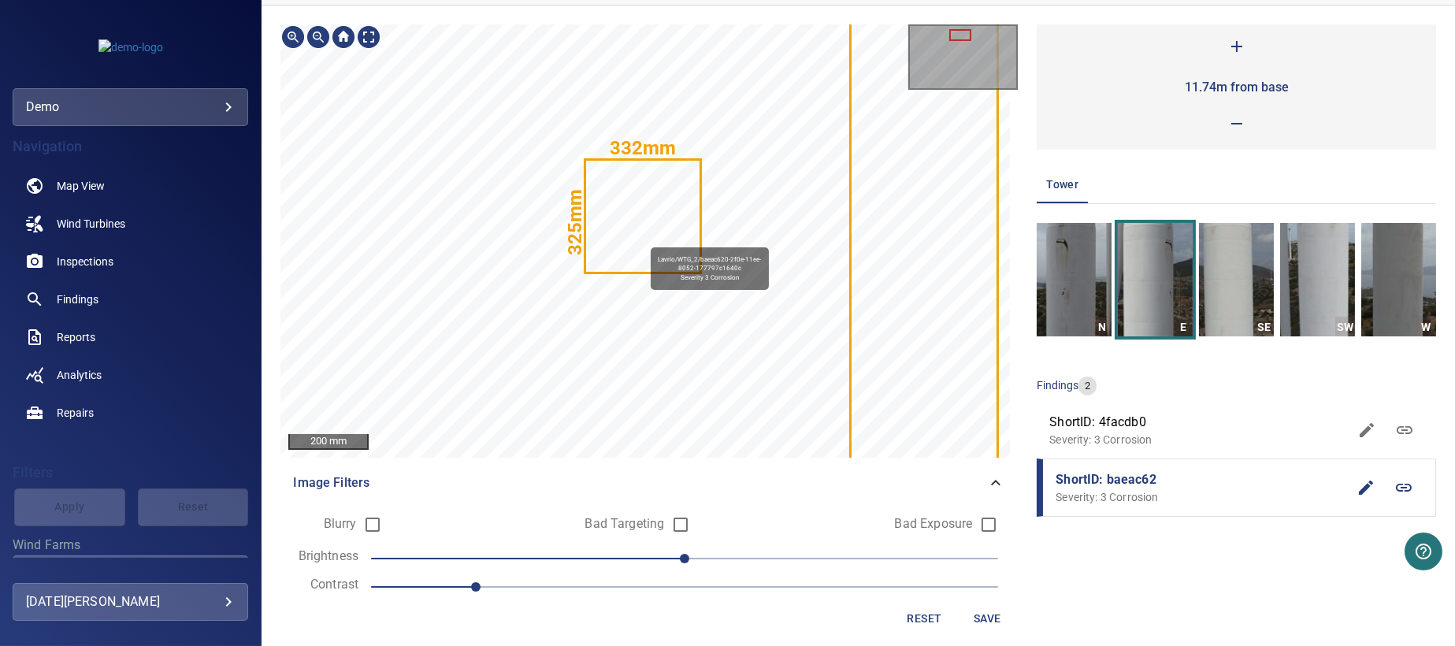
click at [635, 235] on icon at bounding box center [642, 216] width 113 height 111
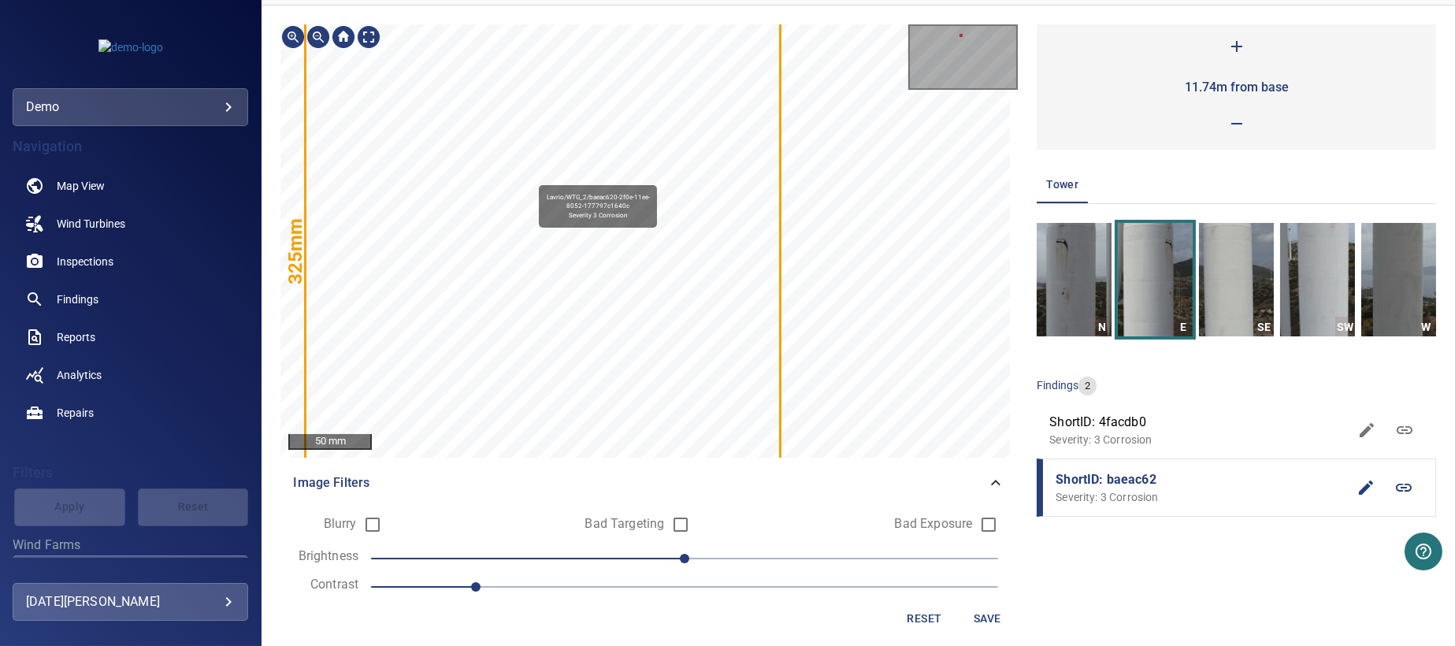
click at [532, 176] on icon at bounding box center [542, 244] width 473 height 462
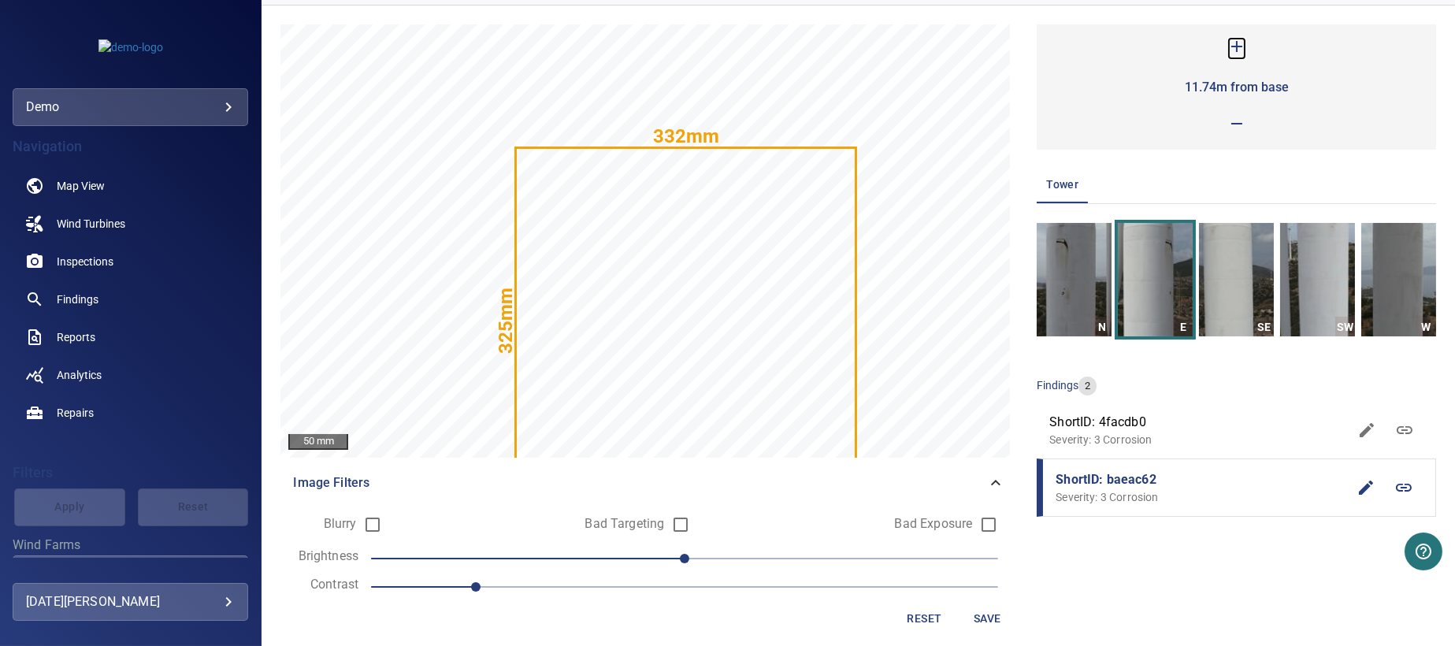
click at [1228, 38] on icon at bounding box center [1237, 46] width 19 height 19
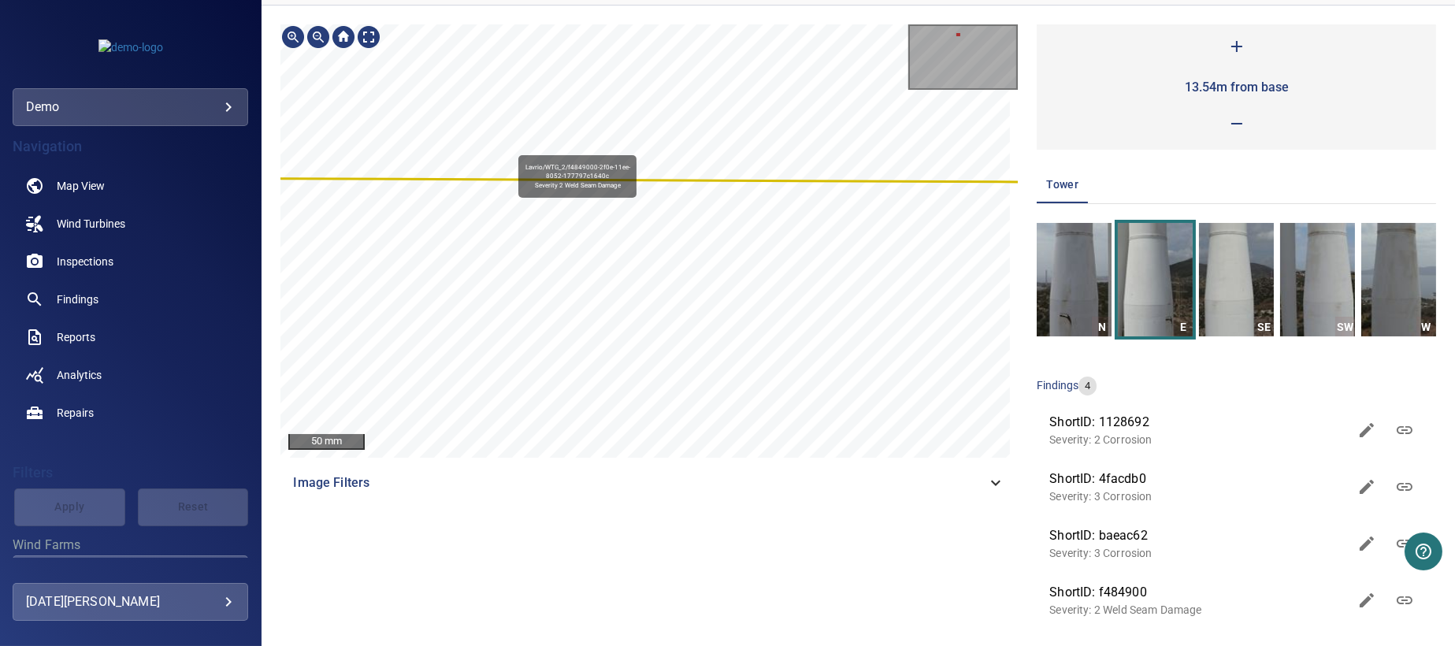
click at [511, 182] on div "Lavrio/WTG_2/f4849000-2f0e-11ee-8052-177797c1640c Severity 2 Weld Seam Damage" at bounding box center [648, 240] width 737 height 433
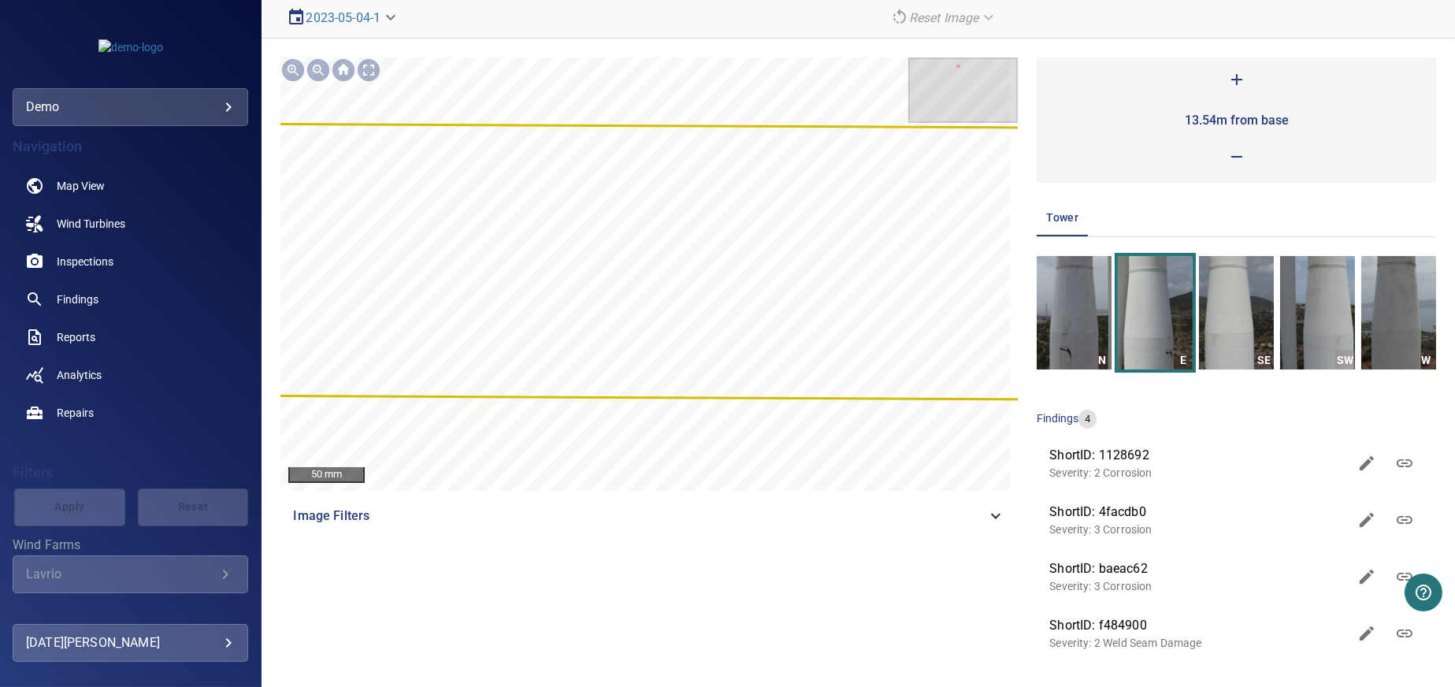
scroll to position [128, 0]
